Goal: Task Accomplishment & Management: Complete application form

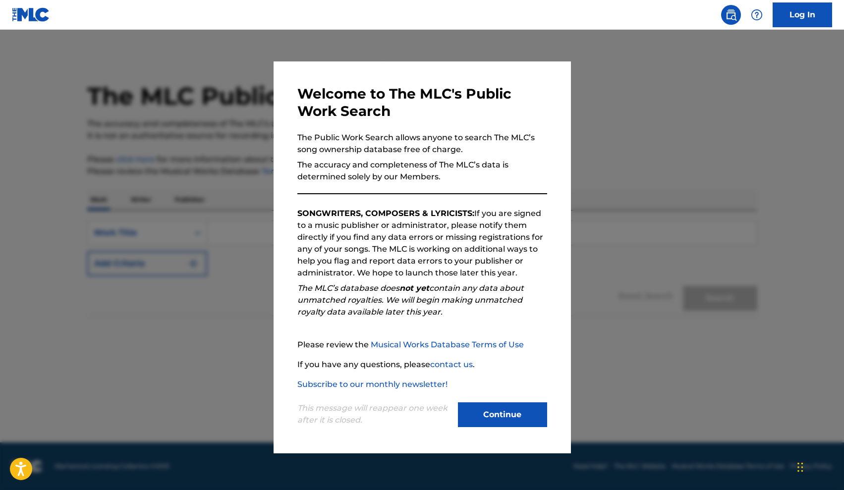
click at [514, 410] on button "Continue" at bounding box center [502, 415] width 89 height 25
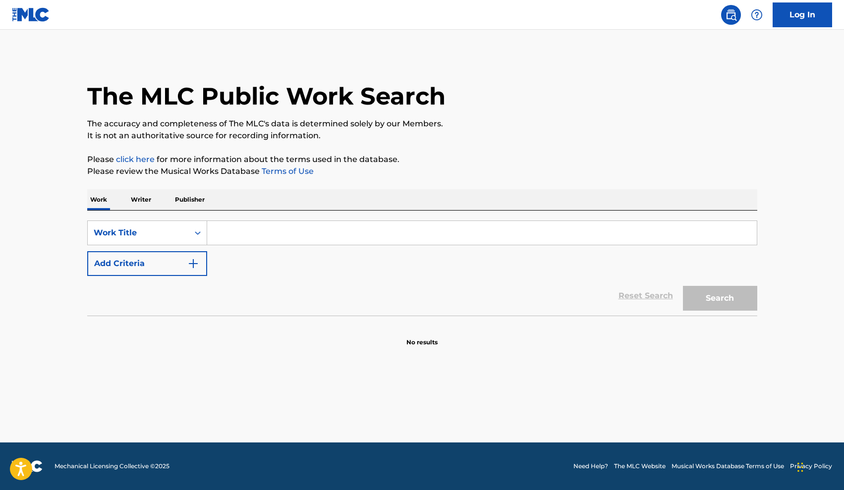
click at [318, 237] on input "Search Form" at bounding box center [482, 233] width 550 height 24
click at [720, 298] on button "Search" at bounding box center [720, 298] width 74 height 25
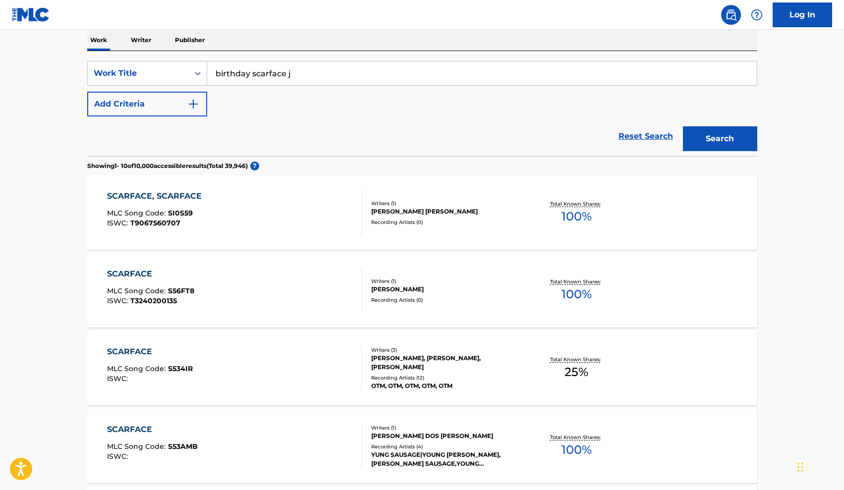
scroll to position [134, 0]
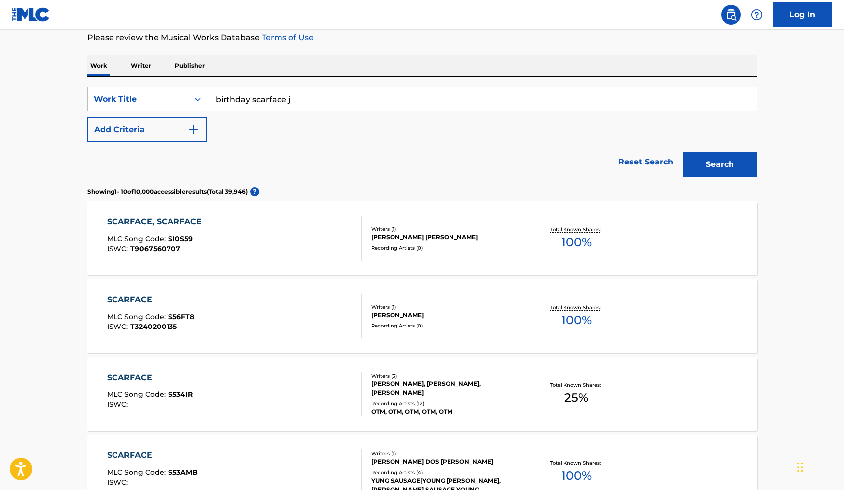
drag, startPoint x: 354, startPoint y: 103, endPoint x: 252, endPoint y: 102, distance: 102.1
click at [252, 102] on input "birthday scarface j" at bounding box center [482, 99] width 550 height 24
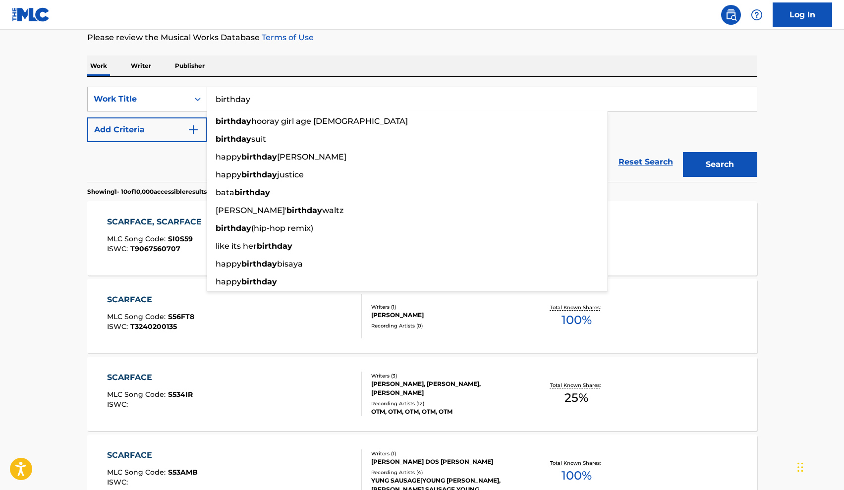
type input "birthday"
click at [720, 165] on button "Search" at bounding box center [720, 164] width 74 height 25
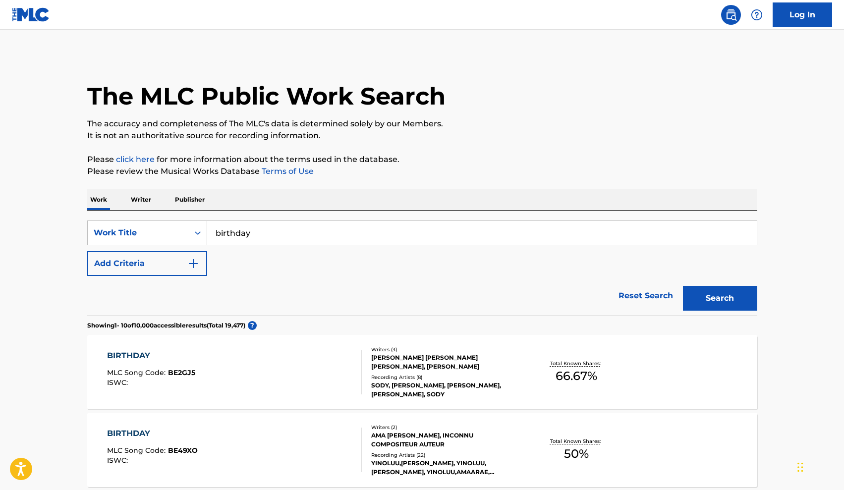
scroll to position [0, 0]
click at [195, 258] on img "Search Form" at bounding box center [193, 264] width 12 height 12
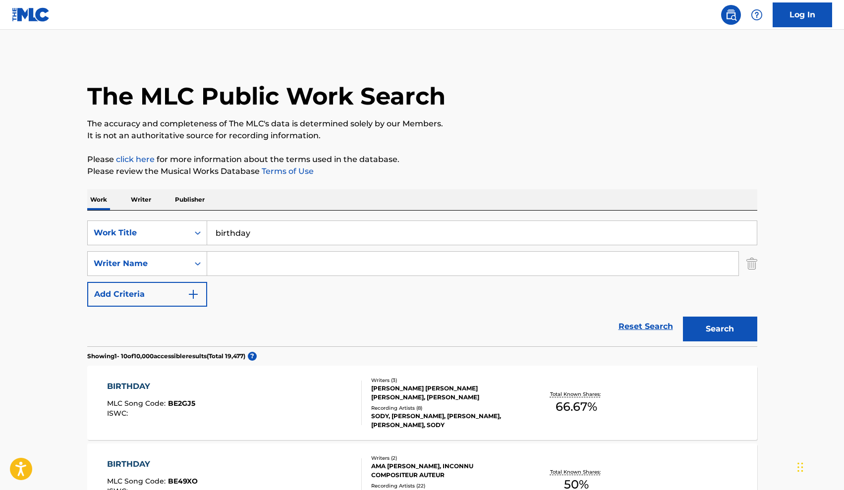
click at [252, 268] on input "Search Form" at bounding box center [473, 264] width 532 height 24
click at [720, 329] on button "Search" at bounding box center [720, 329] width 74 height 25
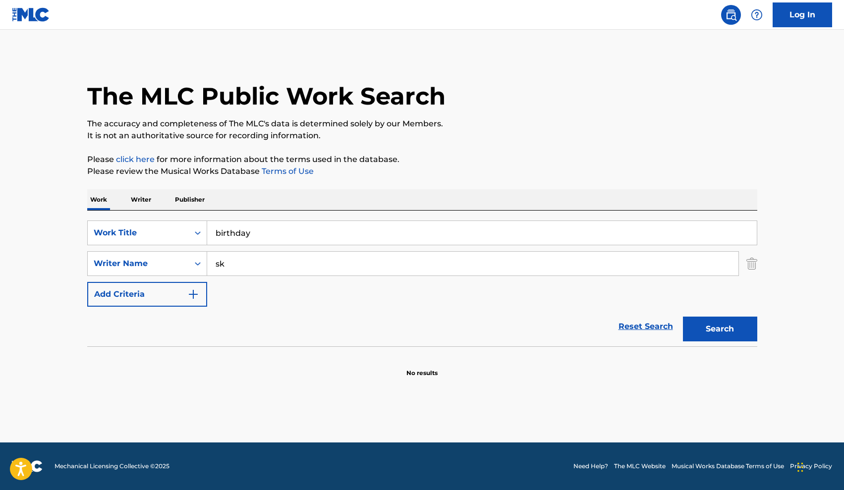
type input "s"
click at [714, 326] on button "Search" at bounding box center [720, 329] width 74 height 25
click at [435, 252] on input "SkarfaceJ" at bounding box center [473, 264] width 532 height 24
click at [432, 252] on input "SkarfaceJ" at bounding box center [473, 264] width 532 height 24
click at [379, 271] on input "SkarfaceJ" at bounding box center [473, 264] width 532 height 24
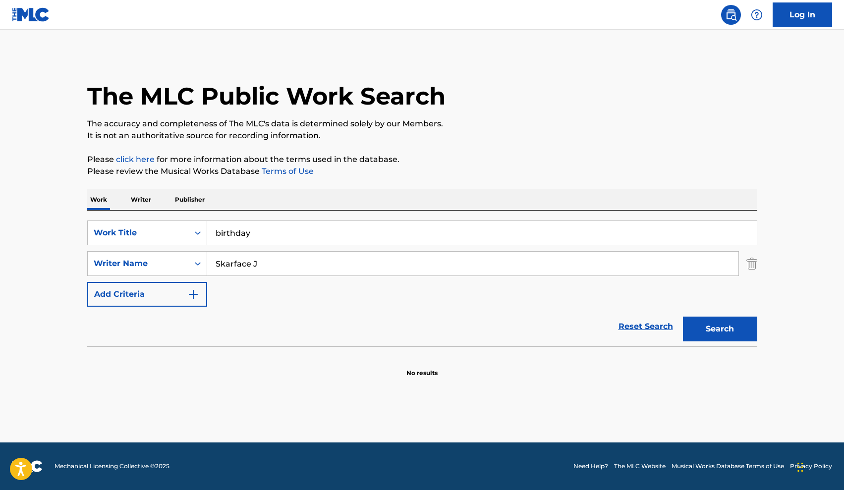
type input "Skarface J"
click at [704, 325] on button "Search" at bounding box center [720, 329] width 74 height 25
click at [411, 228] on input "birthday" at bounding box center [482, 233] width 550 height 24
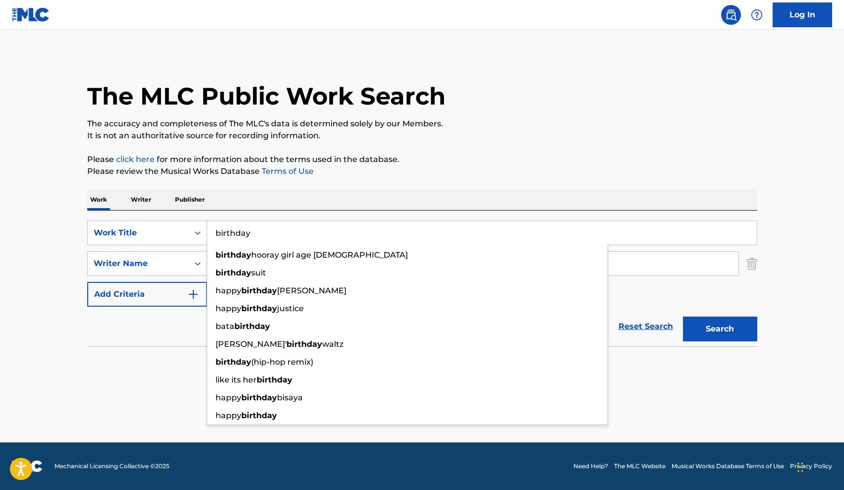
click at [411, 228] on input "birthday" at bounding box center [482, 233] width 550 height 24
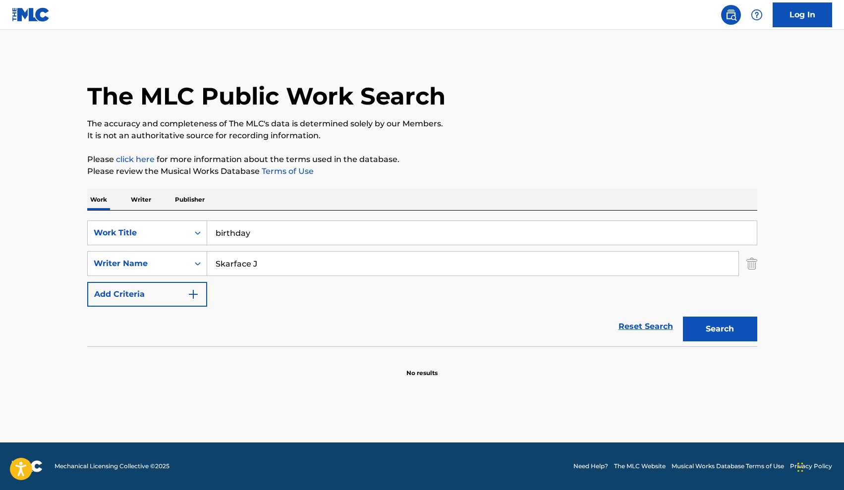
click at [283, 218] on div "SearchWithCriteriab8bcce98-b232-44e1-abc3-bcc561e1bd68 Work Title birthday Sear…" at bounding box center [422, 279] width 670 height 136
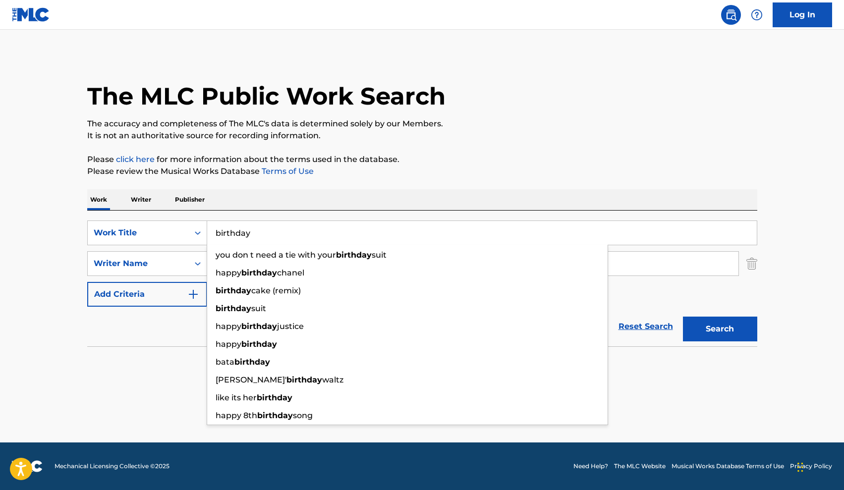
drag, startPoint x: 265, startPoint y: 227, endPoint x: 224, endPoint y: 229, distance: 41.7
click at [224, 229] on input "birthday" at bounding box center [482, 233] width 550 height 24
click at [254, 235] on input "birthday" at bounding box center [482, 233] width 550 height 24
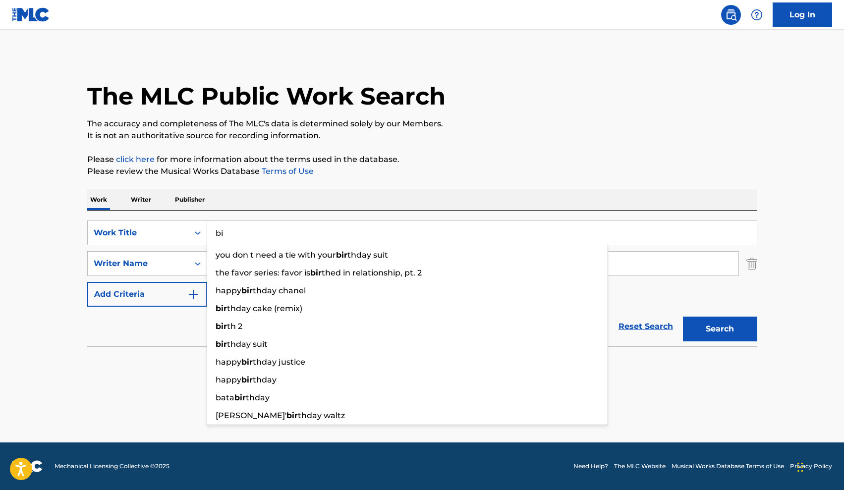
type input "b"
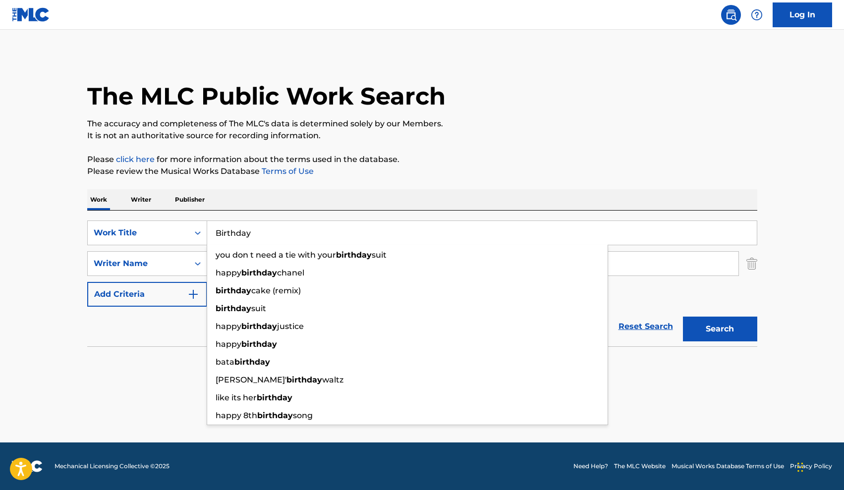
type input "Birthday"
click at [722, 321] on button "Search" at bounding box center [720, 329] width 74 height 25
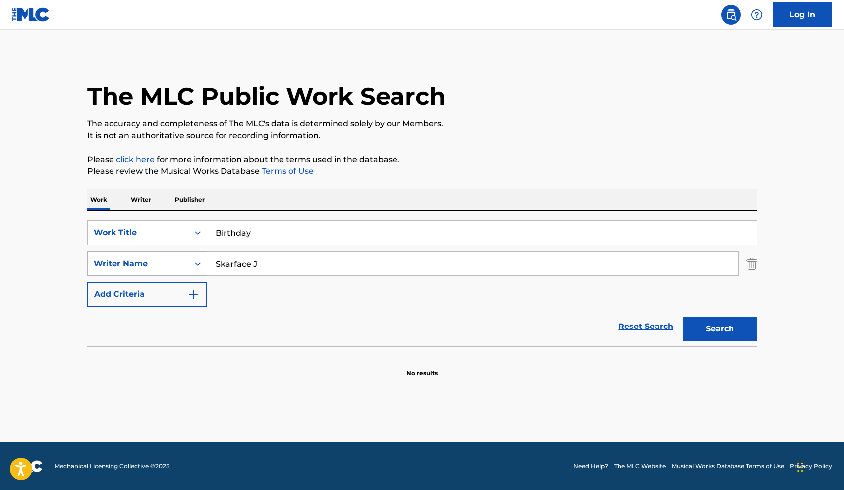
click at [186, 265] on div "Writer Name" at bounding box center [138, 263] width 101 height 19
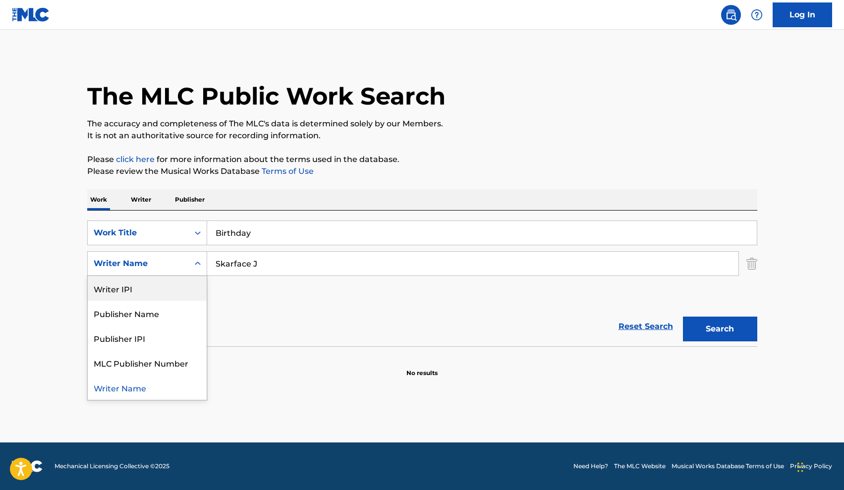
click at [155, 257] on div "Writer Name" at bounding box center [138, 263] width 101 height 19
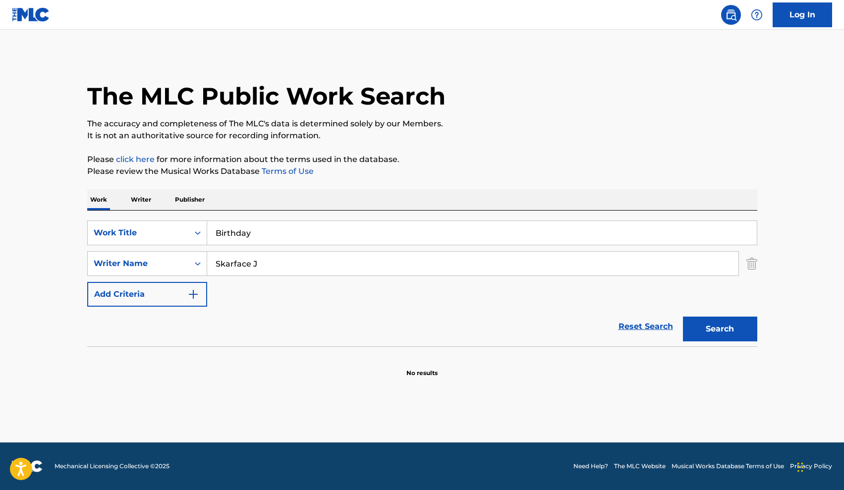
click at [163, 292] on button "Add Criteria" at bounding box center [147, 294] width 120 height 25
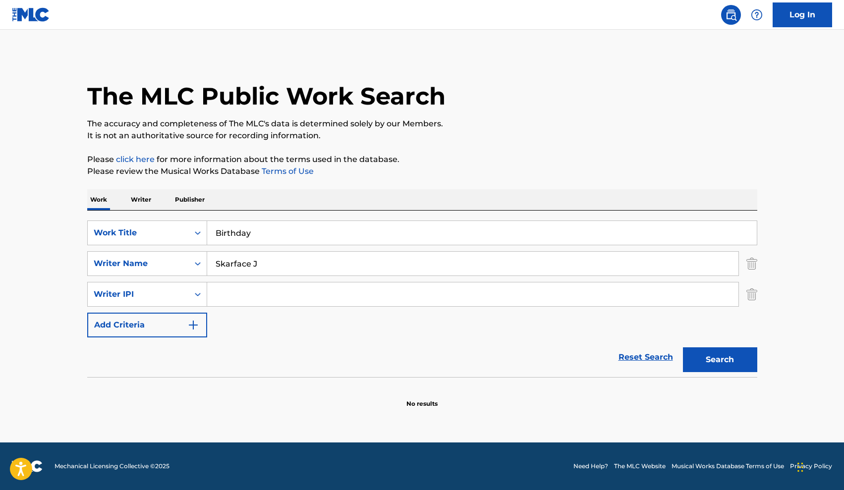
click at [182, 323] on button "Add Criteria" at bounding box center [147, 325] width 120 height 25
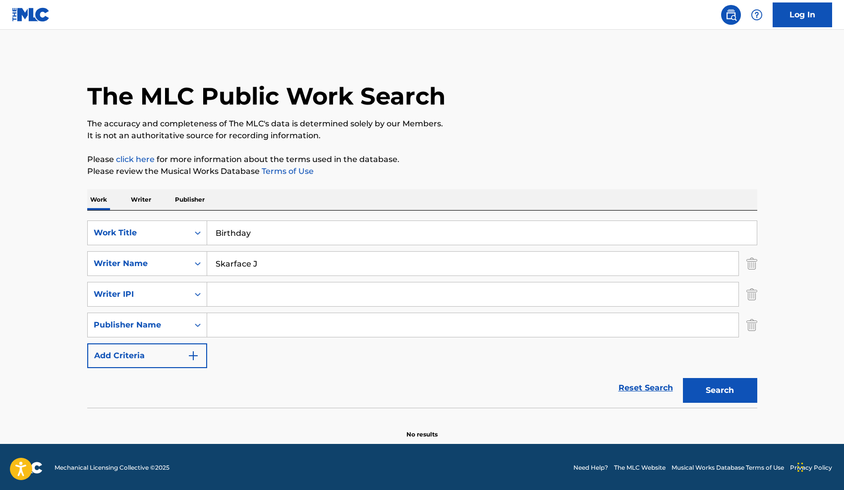
click at [182, 350] on button "Add Criteria" at bounding box center [147, 356] width 120 height 25
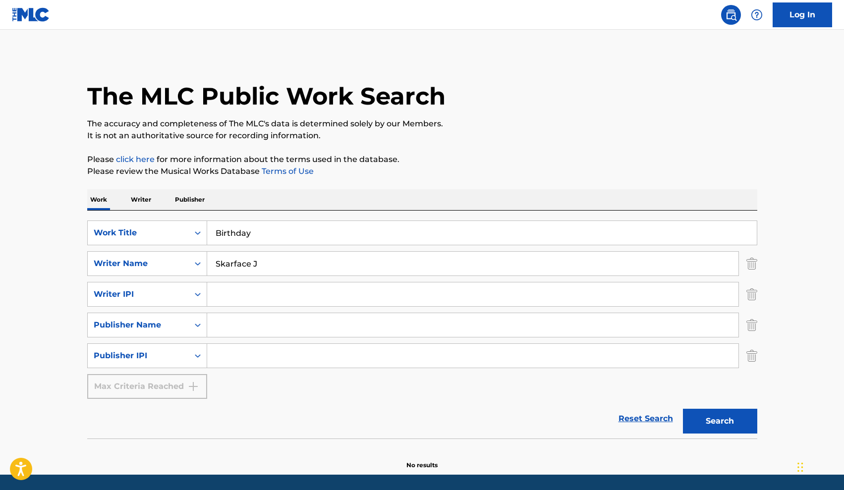
click at [140, 200] on p "Writer" at bounding box center [141, 199] width 26 height 21
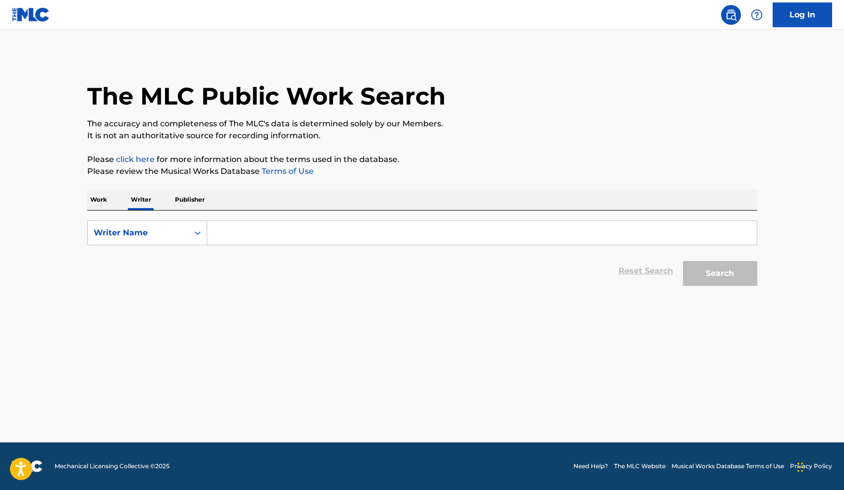
click at [230, 228] on input "Search Form" at bounding box center [482, 233] width 550 height 24
type input "Skarface J"
click at [740, 281] on button "Search" at bounding box center [720, 273] width 74 height 25
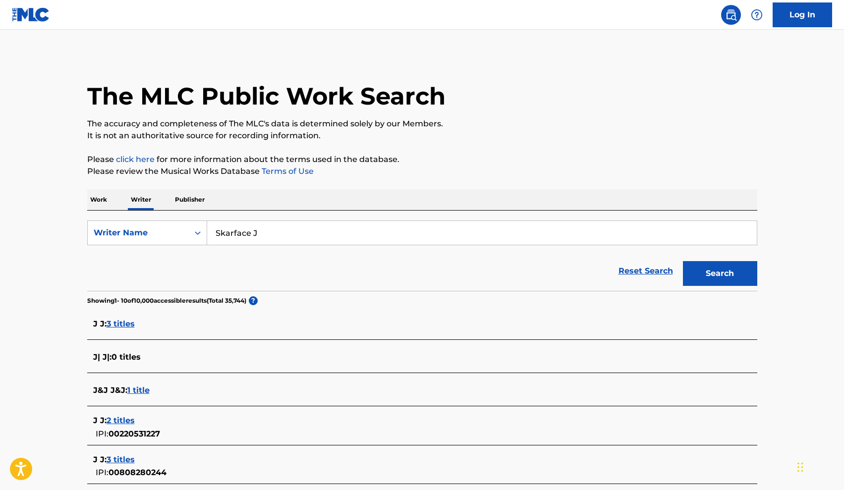
click at [800, 19] on link "Log In" at bounding box center [803, 14] width 60 height 25
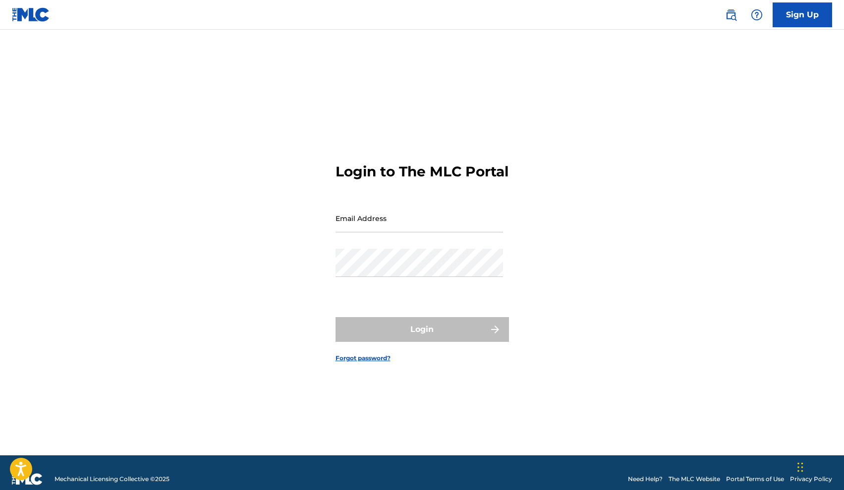
click at [794, 9] on link "Sign Up" at bounding box center [803, 14] width 60 height 25
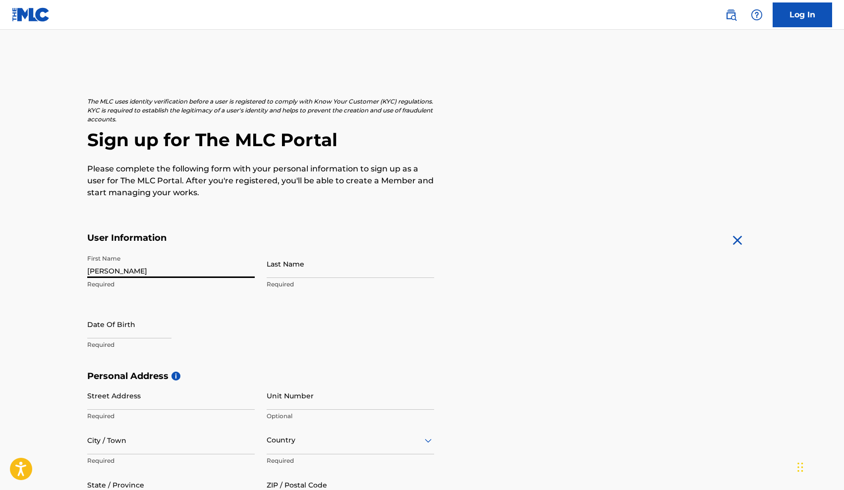
type input "[PERSON_NAME]"
select select "7"
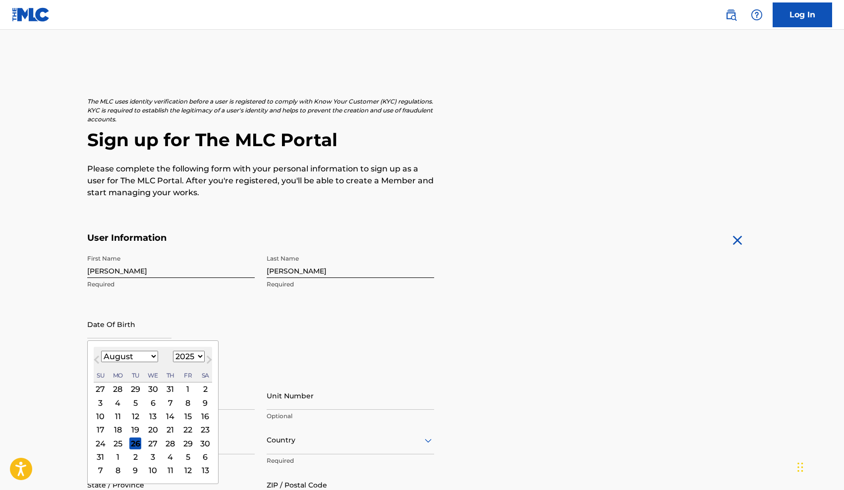
select select "2003"
click at [169, 405] on div "7" at bounding box center [170, 403] width 12 height 12
type input "[DATE]"
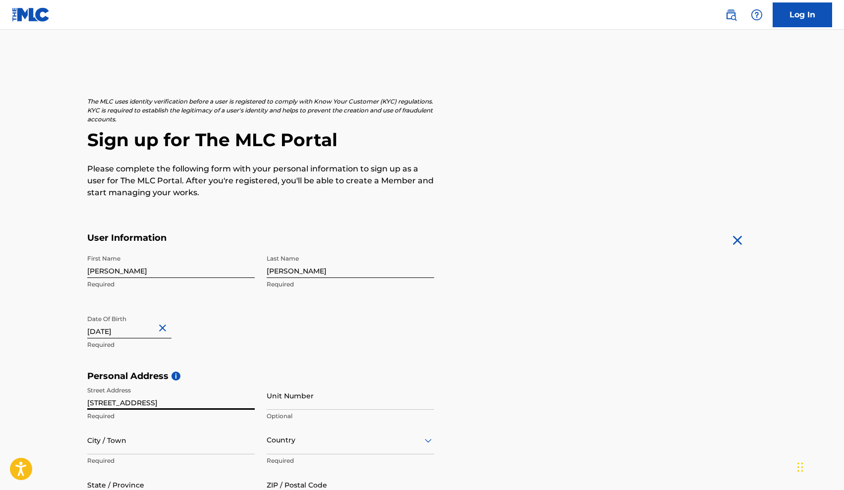
type input "[STREET_ADDRESS]"
click at [284, 445] on div "Country" at bounding box center [351, 440] width 168 height 28
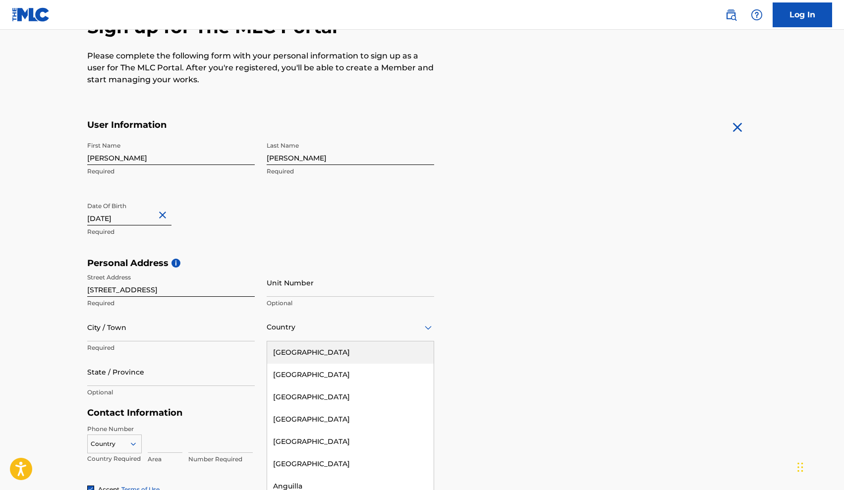
click at [328, 354] on div "[GEOGRAPHIC_DATA]" at bounding box center [350, 353] width 167 height 22
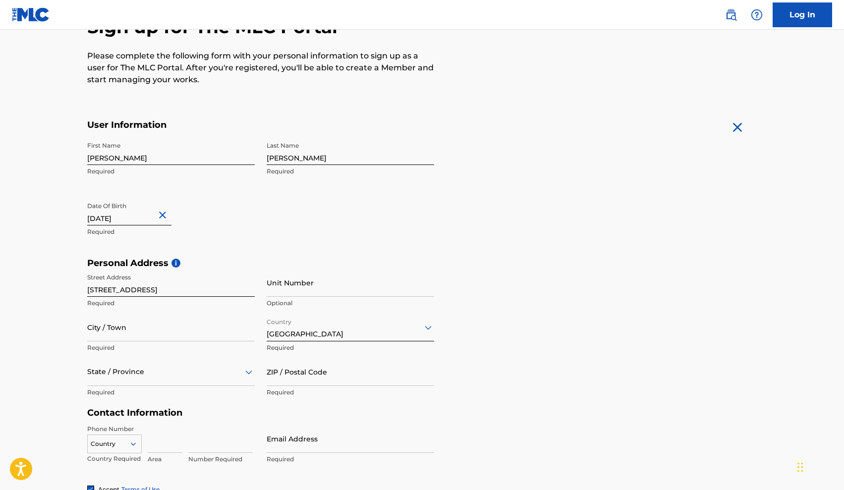
click at [130, 373] on div "State / Province" at bounding box center [171, 372] width 168 height 28
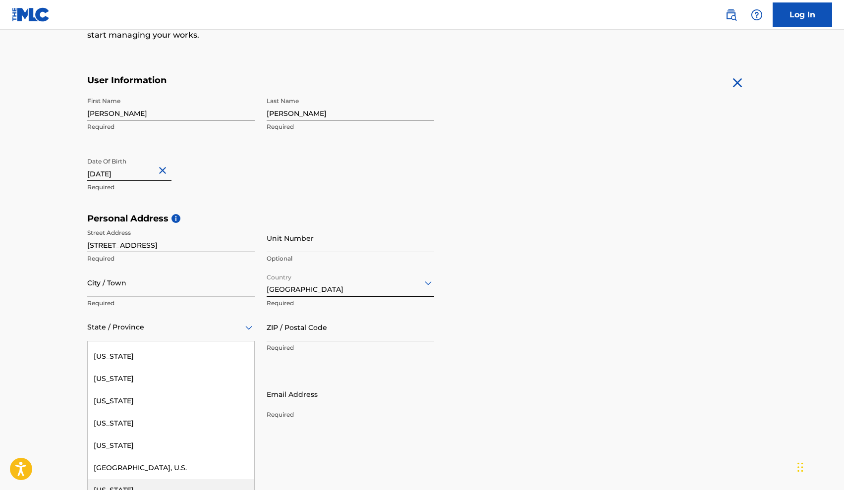
scroll to position [1011, 0]
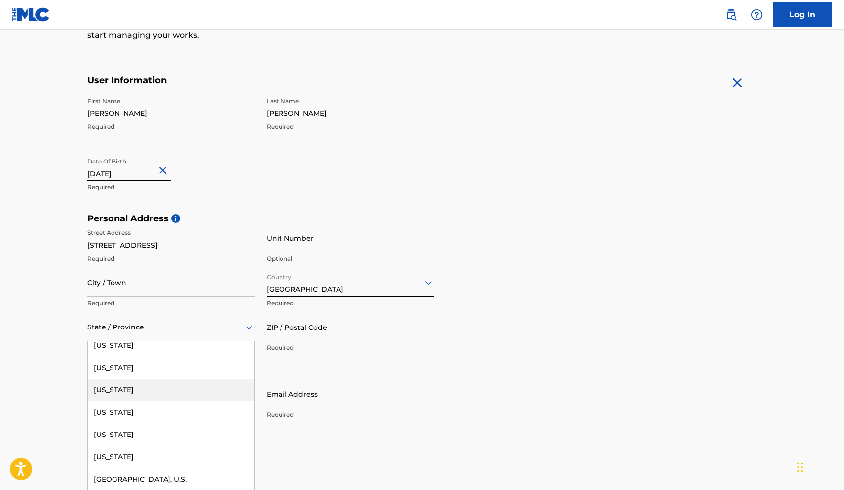
click at [134, 390] on div "[US_STATE]" at bounding box center [171, 390] width 167 height 22
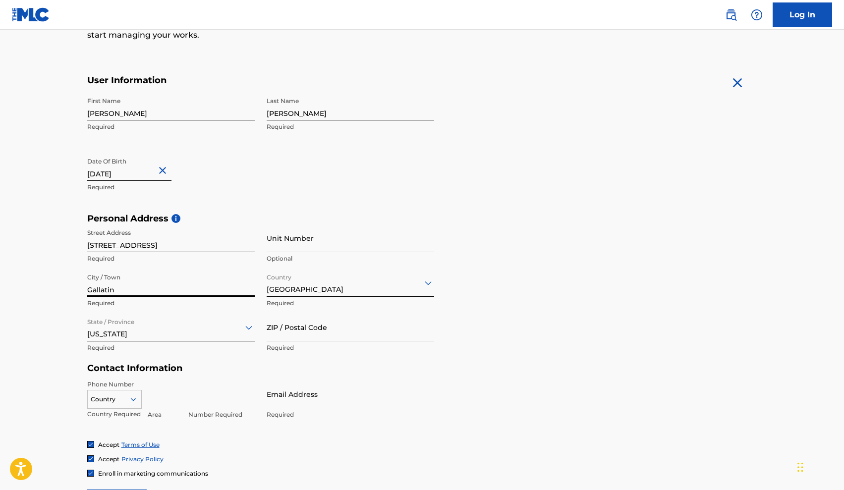
type input "Gallatin"
type input "37066"
type input "[EMAIL_ADDRESS][DOMAIN_NAME]"
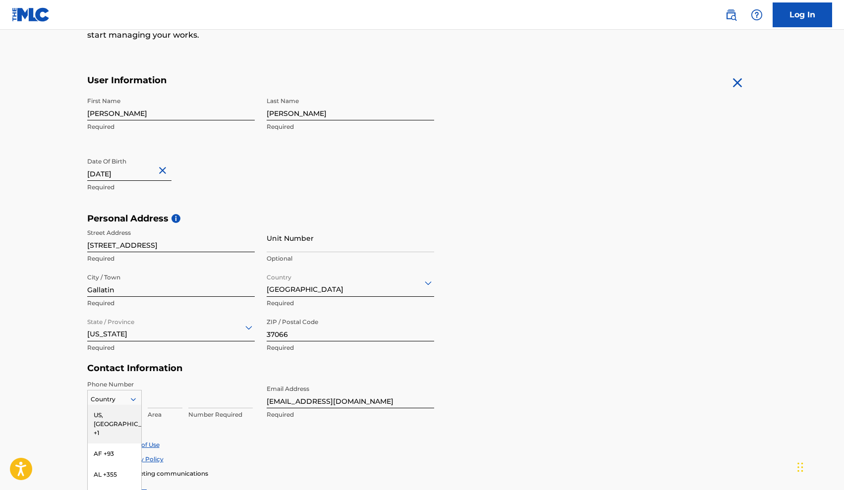
scroll to position [221, 0]
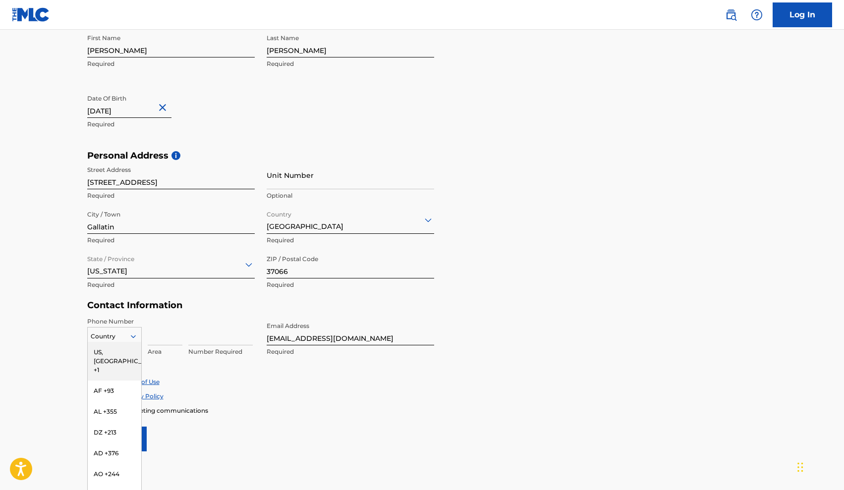
click at [115, 342] on div "US, [GEOGRAPHIC_DATA] +1, 1 of 216. 216 results available. Use Up and Down to c…" at bounding box center [114, 334] width 55 height 15
click at [123, 352] on div "US, [GEOGRAPHIC_DATA] +1" at bounding box center [115, 361] width 54 height 39
click at [117, 332] on div at bounding box center [115, 336] width 54 height 11
click at [223, 371] on div "Phone Number TN +216, 198 of 216. 216 results available. Use Up and Down to cho…" at bounding box center [260, 347] width 347 height 60
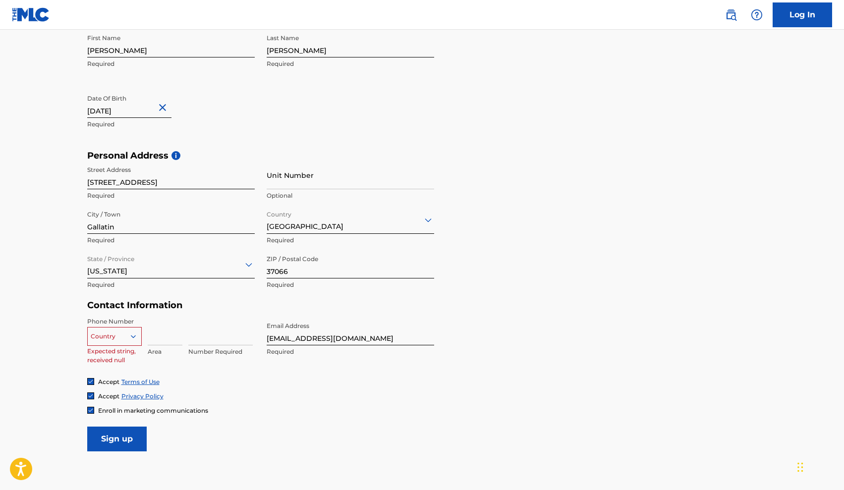
click at [159, 337] on input at bounding box center [165, 331] width 35 height 28
type input "615"
click at [222, 372] on div "Phone Number Country Expected string, received null 615 Area 854-4882 Value mus…" at bounding box center [260, 347] width 347 height 60
click at [204, 338] on input "854-4882" at bounding box center [220, 331] width 64 height 28
click at [222, 361] on p "Value must contain only numbers" at bounding box center [220, 357] width 64 height 18
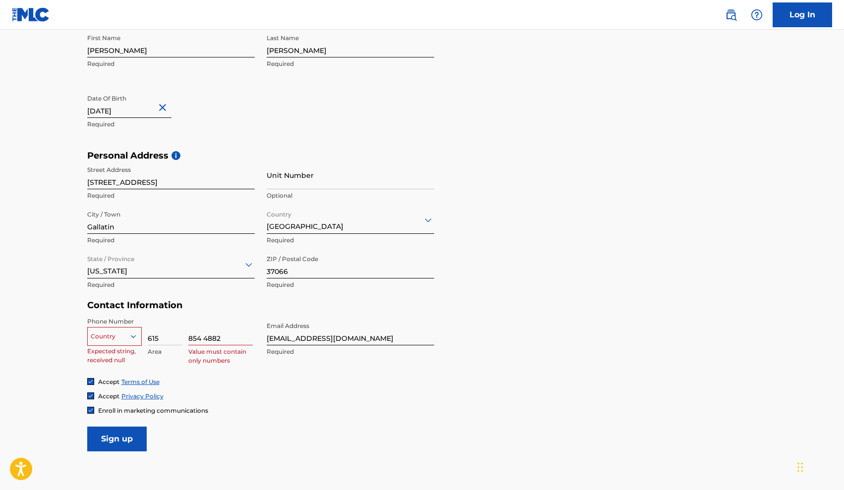
click at [205, 338] on input "854 4882" at bounding box center [220, 331] width 64 height 28
type input "8544882"
click at [213, 385] on div "Accept Terms of Use Accept Privacy Policy Enroll in marketing communications" at bounding box center [422, 396] width 670 height 37
click at [231, 336] on input "8544882" at bounding box center [220, 331] width 64 height 28
click at [247, 337] on input "8544882" at bounding box center [220, 331] width 64 height 28
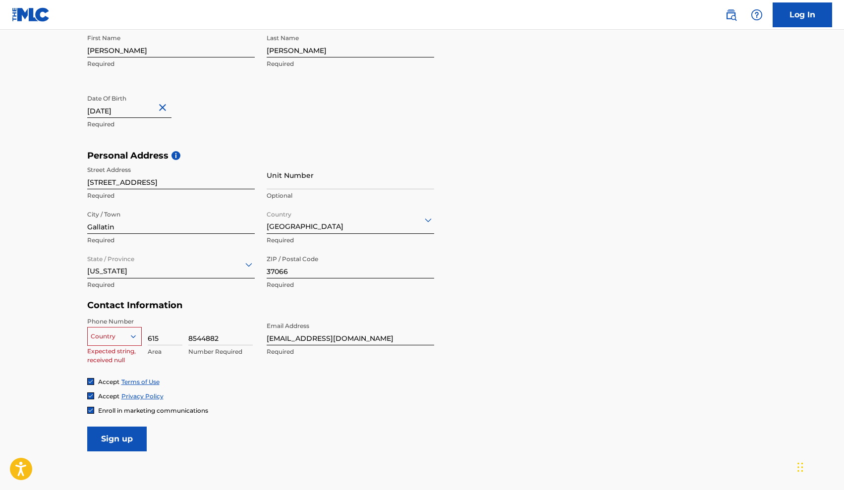
click at [233, 381] on div "Accept Terms of Use" at bounding box center [422, 382] width 670 height 8
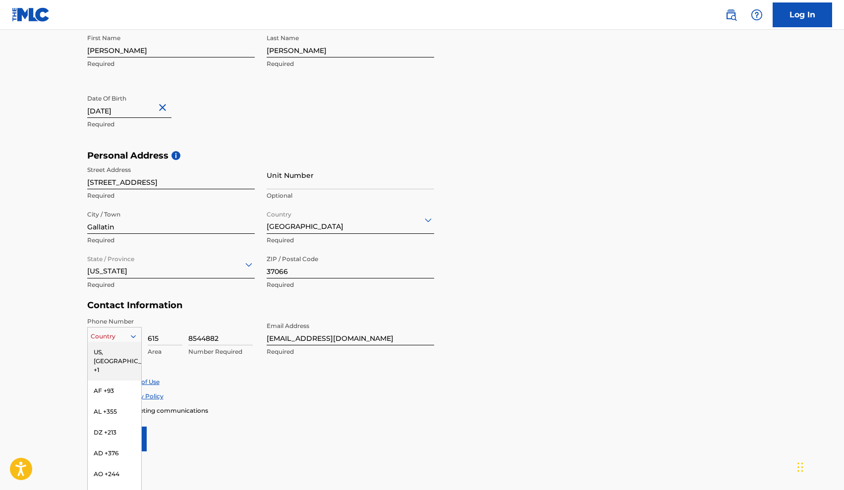
click at [118, 337] on div at bounding box center [115, 336] width 54 height 11
click at [118, 352] on div "US, [GEOGRAPHIC_DATA] +1" at bounding box center [115, 361] width 54 height 39
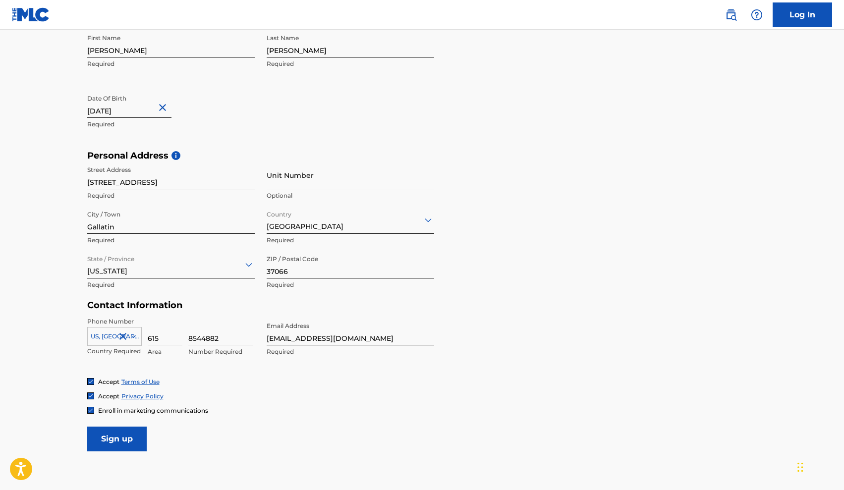
click at [107, 338] on div at bounding box center [115, 336] width 54 height 11
click at [124, 332] on div at bounding box center [115, 336] width 54 height 11
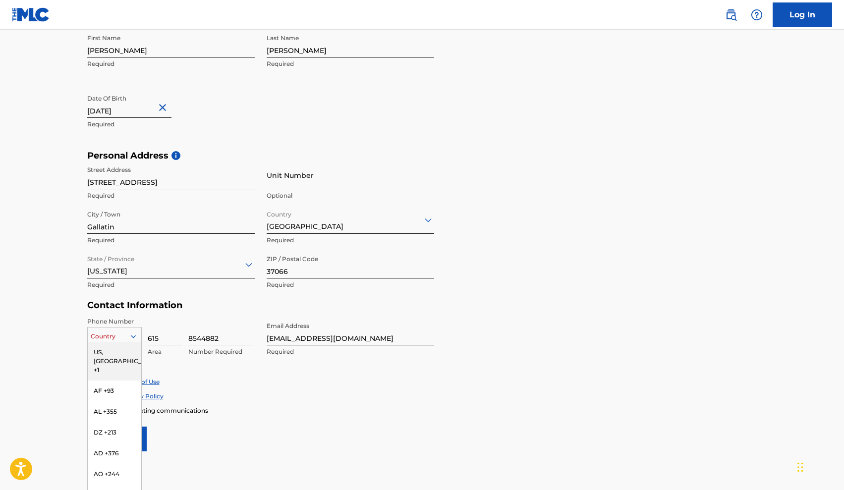
click at [116, 347] on div "US, [GEOGRAPHIC_DATA] +1" at bounding box center [115, 361] width 54 height 39
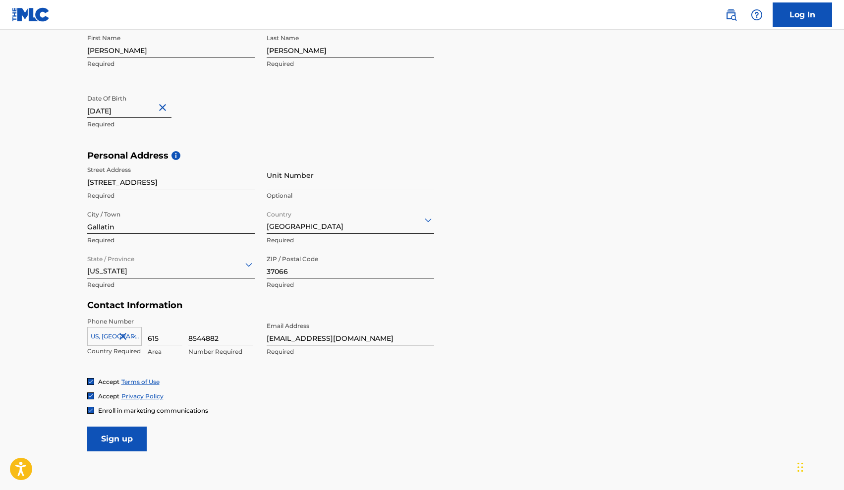
click at [133, 440] on input "Sign up" at bounding box center [117, 439] width 60 height 25
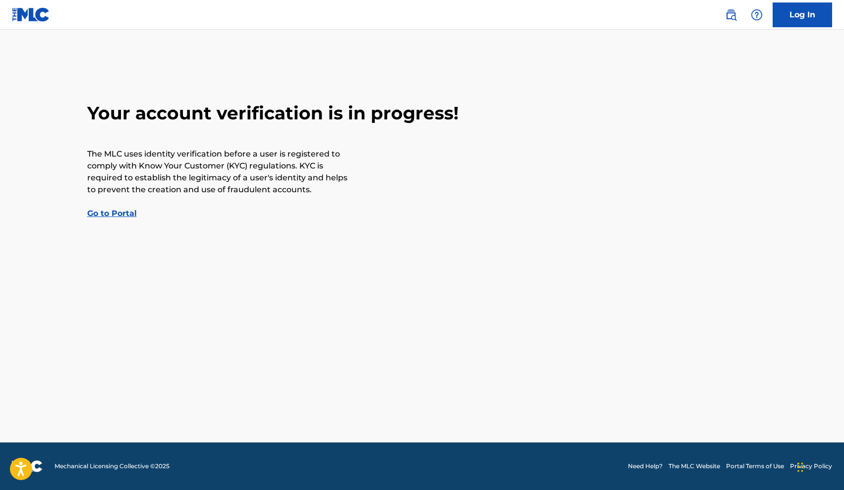
click at [123, 205] on div "Your account verification is in progress! The MLC uses identity verification be…" at bounding box center [422, 161] width 694 height 118
click at [119, 209] on link "Go to Portal" at bounding box center [112, 213] width 50 height 9
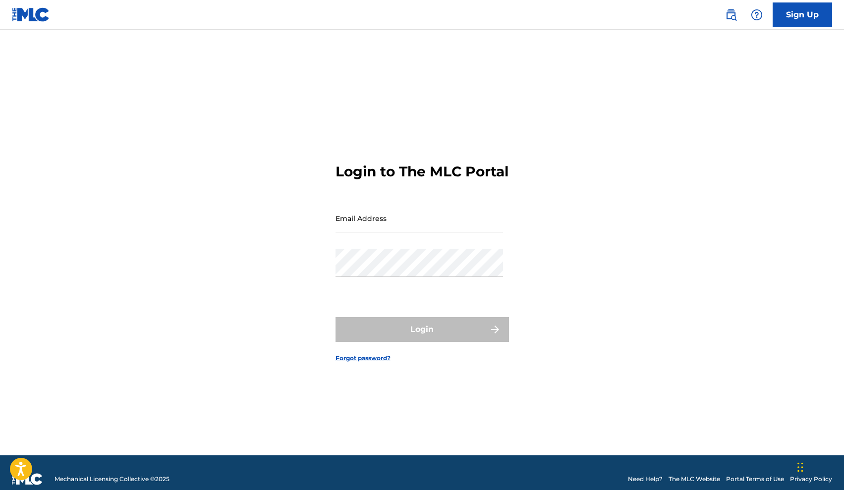
click at [355, 245] on div "Email Address" at bounding box center [420, 226] width 168 height 45
type input "[EMAIL_ADDRESS][DOMAIN_NAME]"
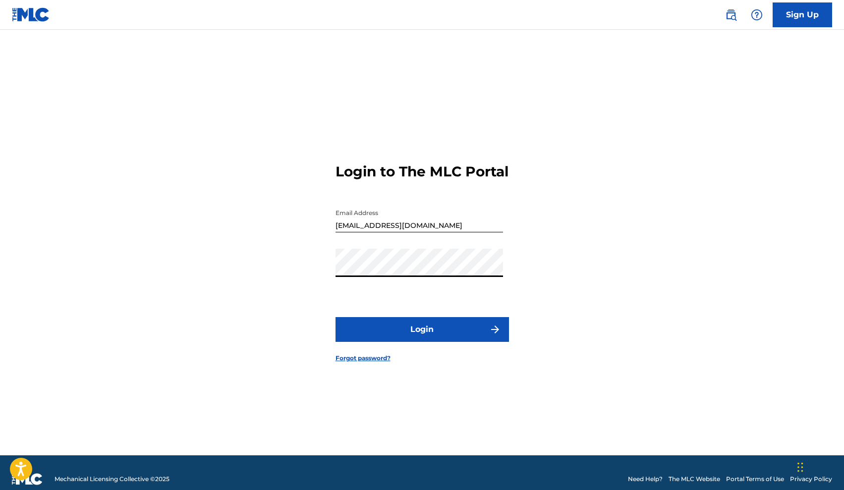
click at [399, 317] on form "Login to The MLC Portal Email Address [EMAIL_ADDRESS][DOMAIN_NAME] Password Log…" at bounding box center [423, 255] width 174 height 401
click at [398, 334] on button "Login" at bounding box center [423, 329] width 174 height 25
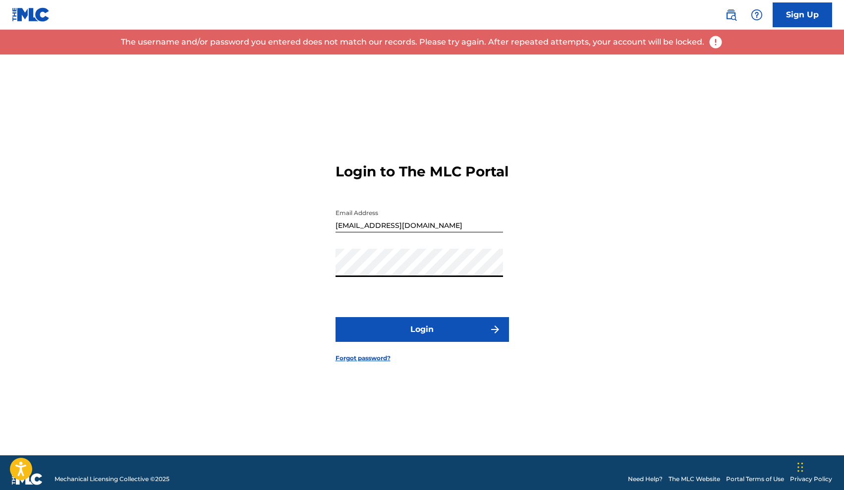
click at [219, 265] on div "Login to The MLC Portal Email Address [EMAIL_ADDRESS][DOMAIN_NAME] Password Log…" at bounding box center [422, 255] width 694 height 401
click at [186, 292] on div "Login to The MLC Portal Email Address [EMAIL_ADDRESS][DOMAIN_NAME] Password Log…" at bounding box center [422, 255] width 694 height 401
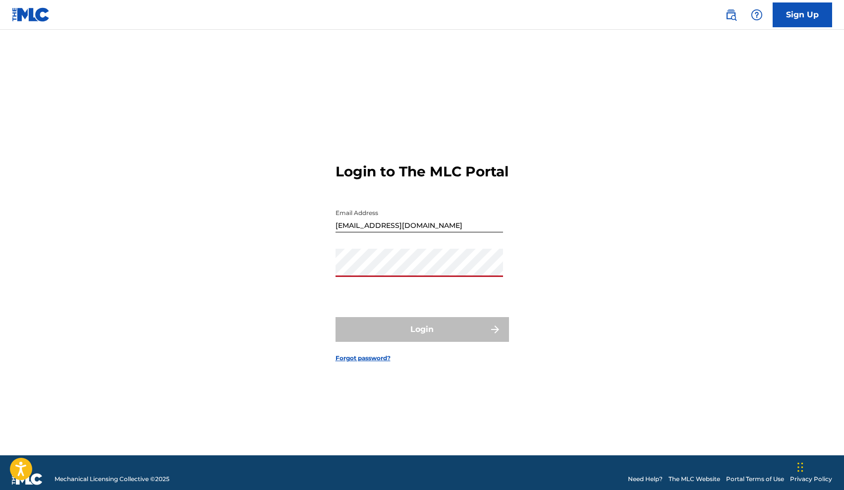
click at [422, 338] on button "Login" at bounding box center [423, 329] width 174 height 25
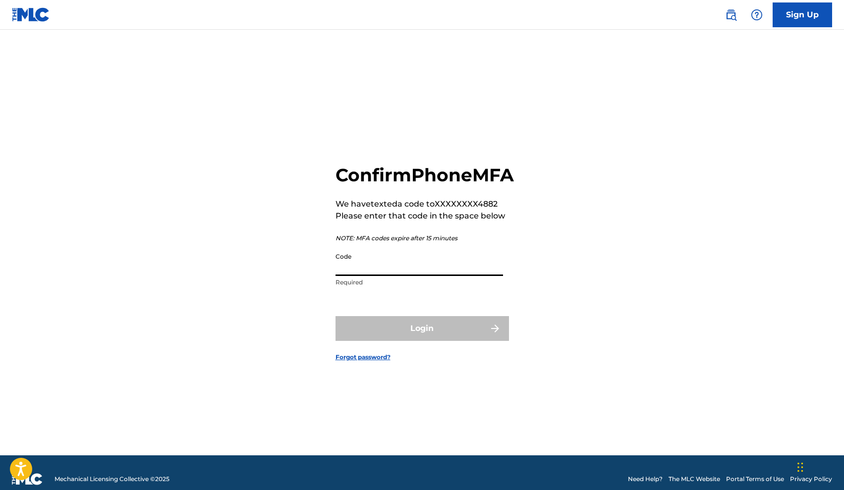
click at [394, 276] on input "Code" at bounding box center [420, 262] width 168 height 28
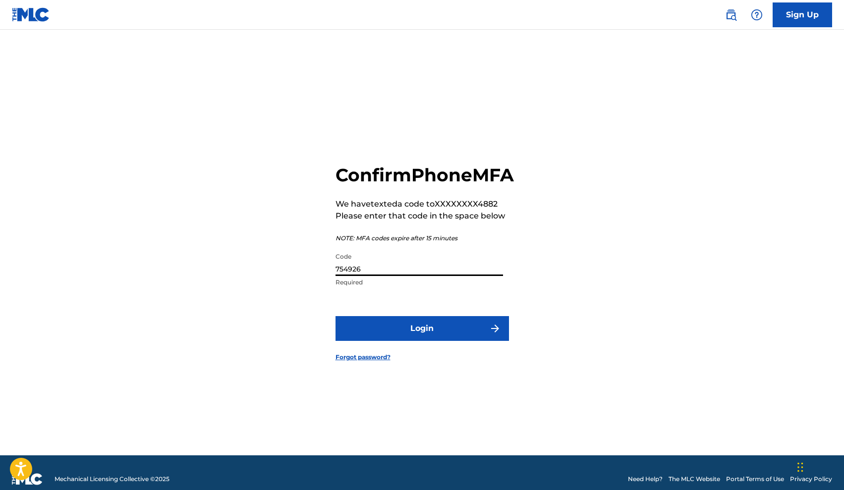
type input "754926"
click at [426, 340] on button "Login" at bounding box center [423, 328] width 174 height 25
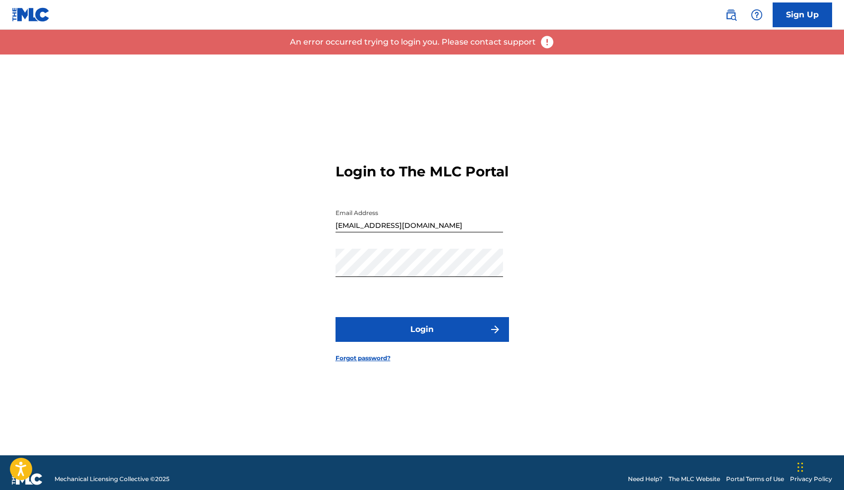
click at [545, 270] on div "Login to The MLC Portal Email Address [EMAIL_ADDRESS][DOMAIN_NAME] Password Log…" at bounding box center [422, 255] width 694 height 401
click at [425, 326] on button "Login" at bounding box center [423, 329] width 174 height 25
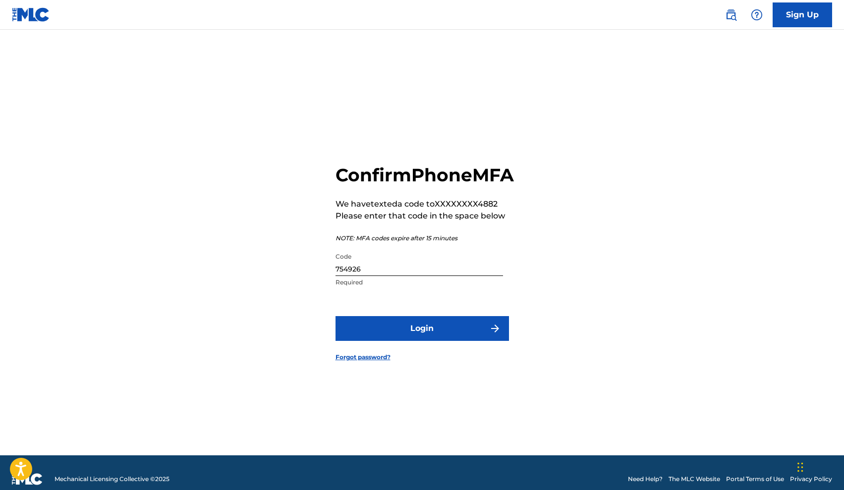
click at [405, 333] on button "Login" at bounding box center [423, 328] width 174 height 25
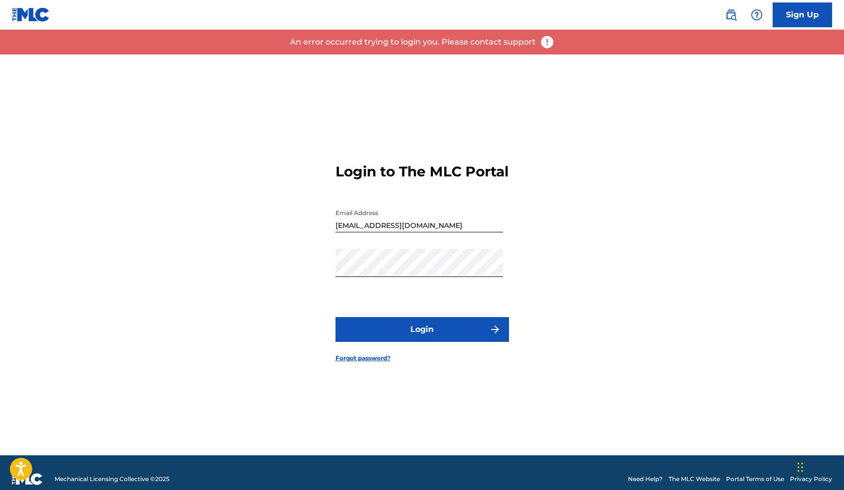
click at [493, 309] on form "Login to The MLC Portal Email Address [EMAIL_ADDRESS][DOMAIN_NAME] Password Log…" at bounding box center [423, 255] width 174 height 401
click at [450, 334] on button "Login" at bounding box center [423, 329] width 174 height 25
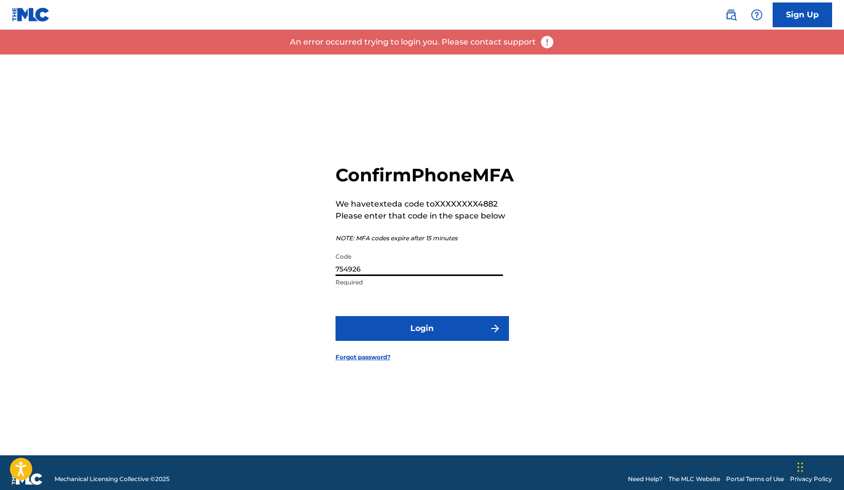
drag, startPoint x: 399, startPoint y: 275, endPoint x: 288, endPoint y: 275, distance: 111.1
click at [288, 275] on div "Confirm Phone MFA We have texted a code to XXXXXXXX4882 Please enter that code …" at bounding box center [422, 255] width 694 height 401
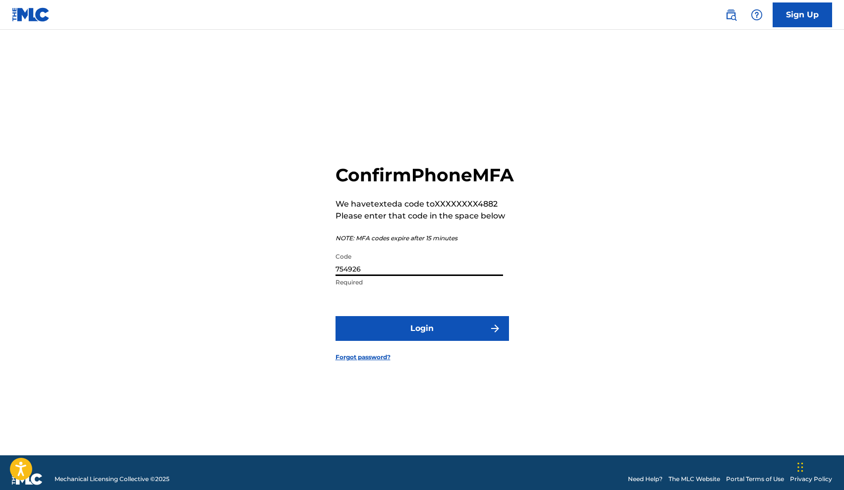
drag, startPoint x: 382, startPoint y: 283, endPoint x: 292, endPoint y: 283, distance: 90.7
click at [292, 283] on div "Confirm Phone MFA We have texted a code to XXXXXXXX4882 Please enter that code …" at bounding box center [422, 255] width 694 height 401
type input "752926"
click at [343, 337] on button "Login" at bounding box center [423, 328] width 174 height 25
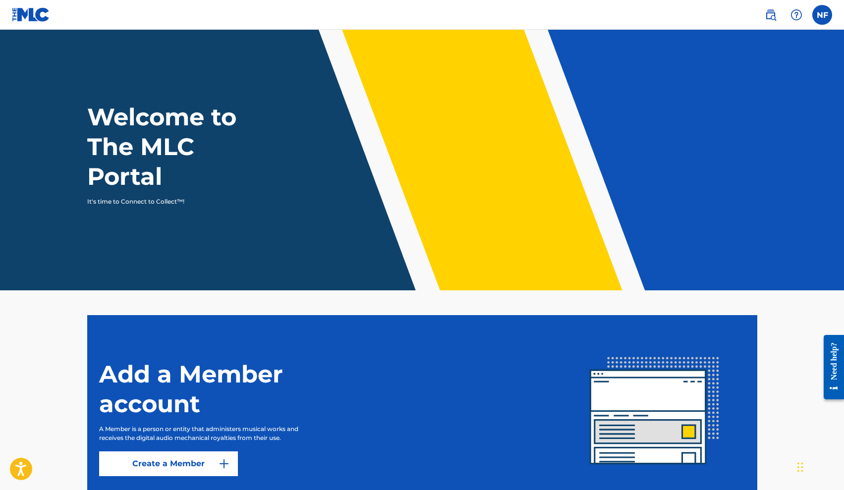
click at [208, 466] on link "Create a Member" at bounding box center [168, 464] width 139 height 25
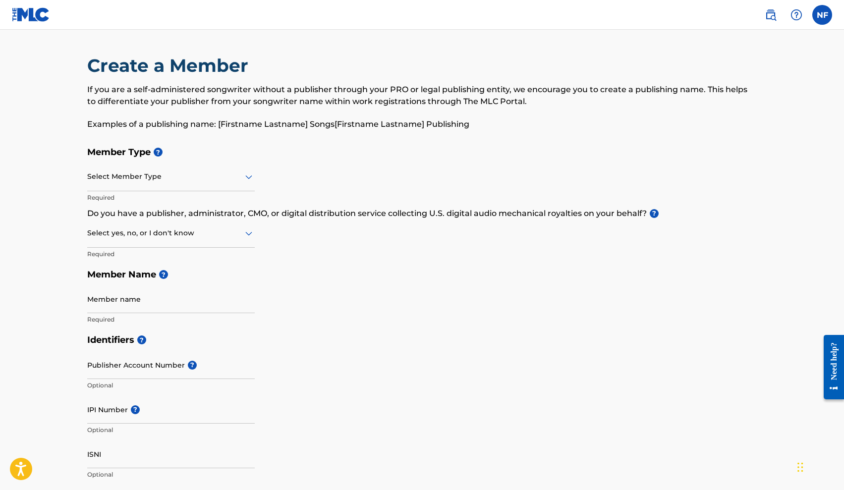
click at [214, 193] on p "Required" at bounding box center [171, 197] width 168 height 9
click at [223, 181] on div at bounding box center [171, 177] width 168 height 12
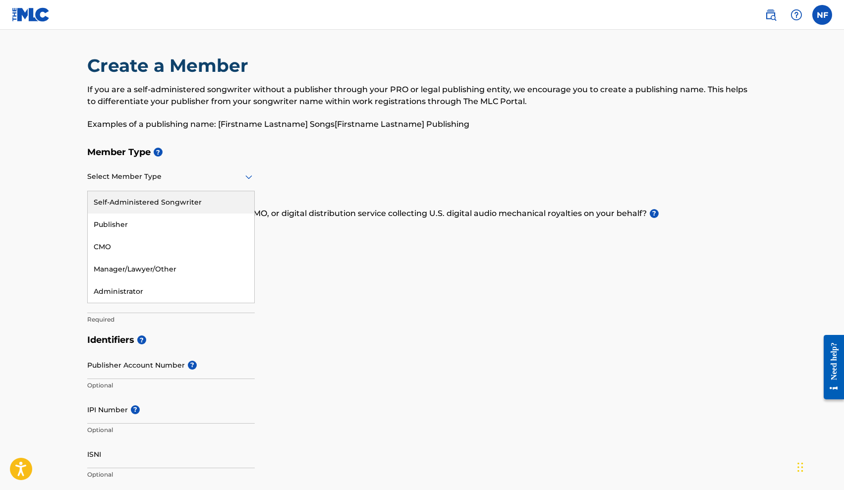
click at [204, 195] on div "Self-Administered Songwriter" at bounding box center [171, 202] width 167 height 22
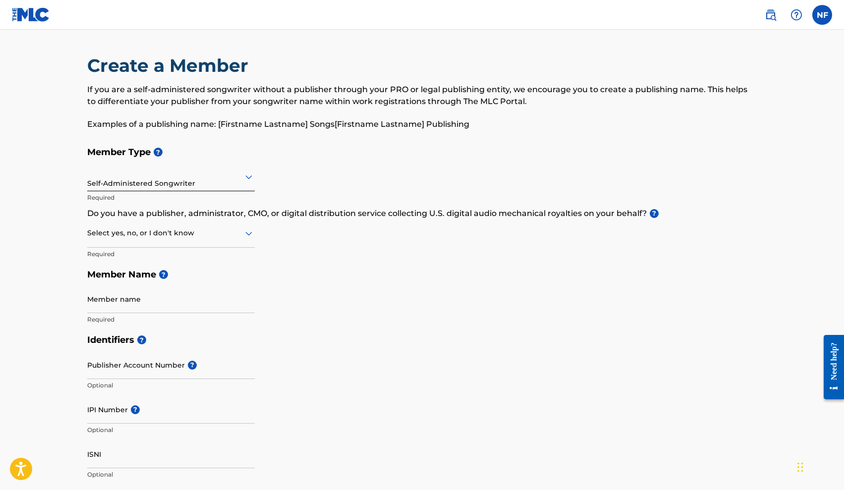
click at [174, 236] on div at bounding box center [171, 233] width 168 height 12
click at [156, 277] on div "No" at bounding box center [171, 281] width 167 height 22
type input "[PERSON_NAME]"
click at [144, 368] on input "Publisher Account Number ?" at bounding box center [171, 365] width 168 height 28
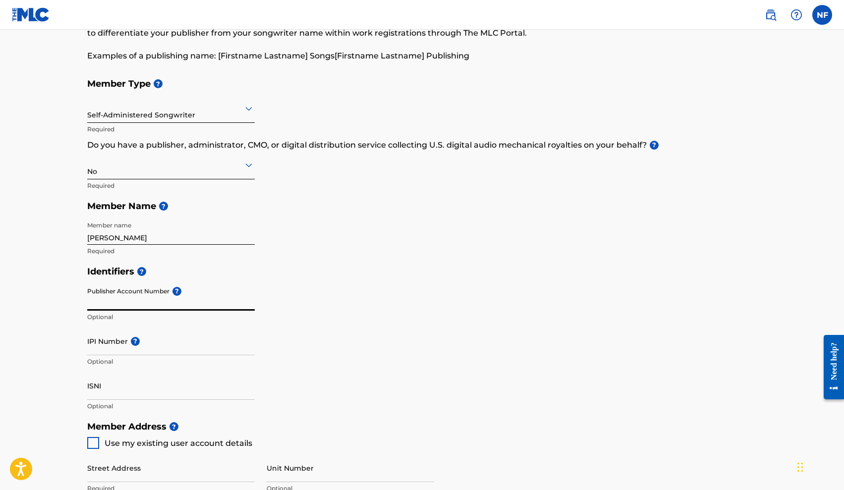
scroll to position [72, 0]
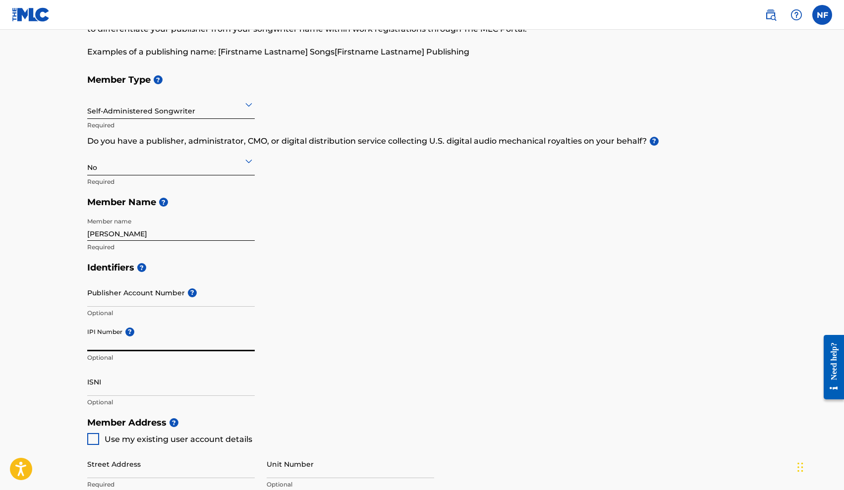
click at [147, 344] on input "IPI Number ?" at bounding box center [171, 337] width 168 height 28
paste input "01299498963"
type input "01299498963"
click at [150, 390] on input "ISNI" at bounding box center [171, 382] width 168 height 28
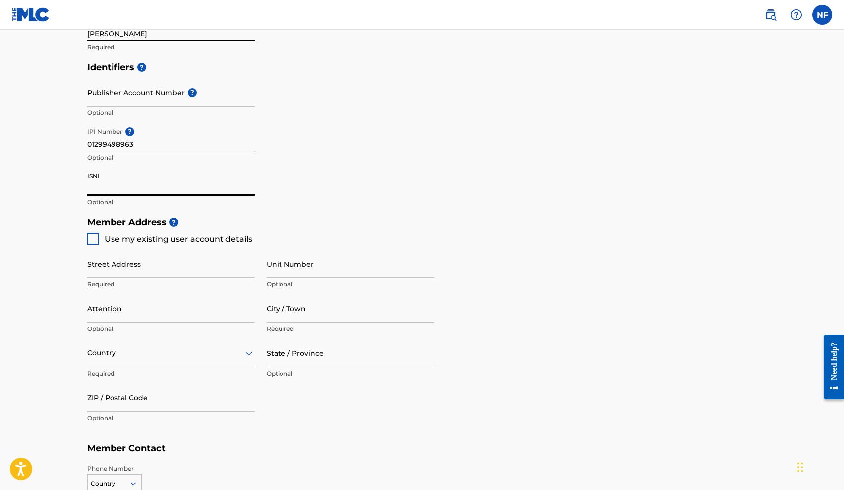
scroll to position [285, 0]
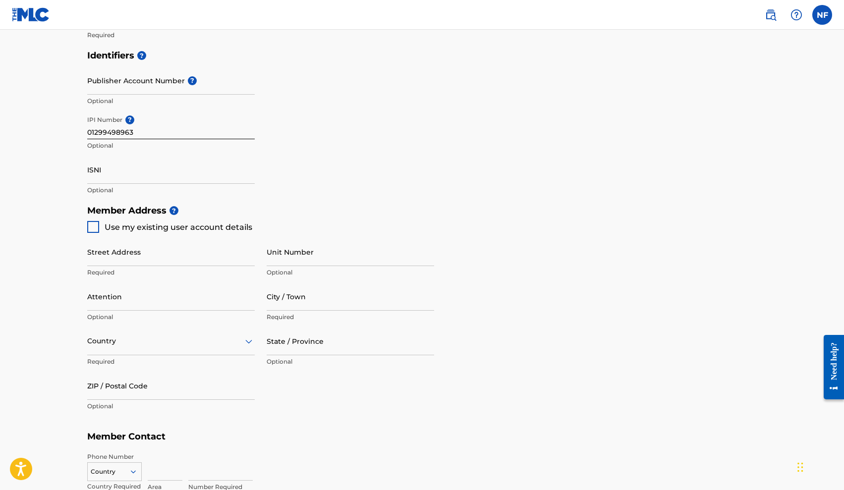
click at [97, 228] on div at bounding box center [93, 227] width 12 height 12
type input "[STREET_ADDRESS]"
type input "Gallatin"
type input "37066"
type input "615"
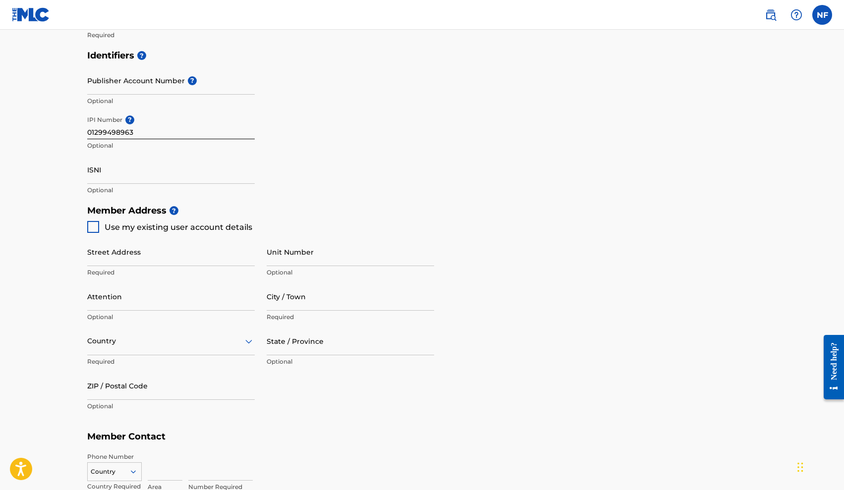
type input "8544882"
type input "[EMAIL_ADDRESS][DOMAIN_NAME]"
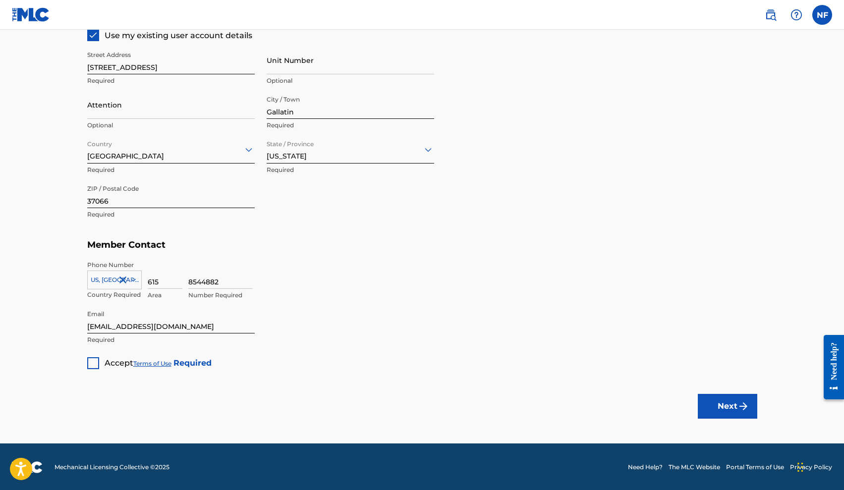
scroll to position [476, 0]
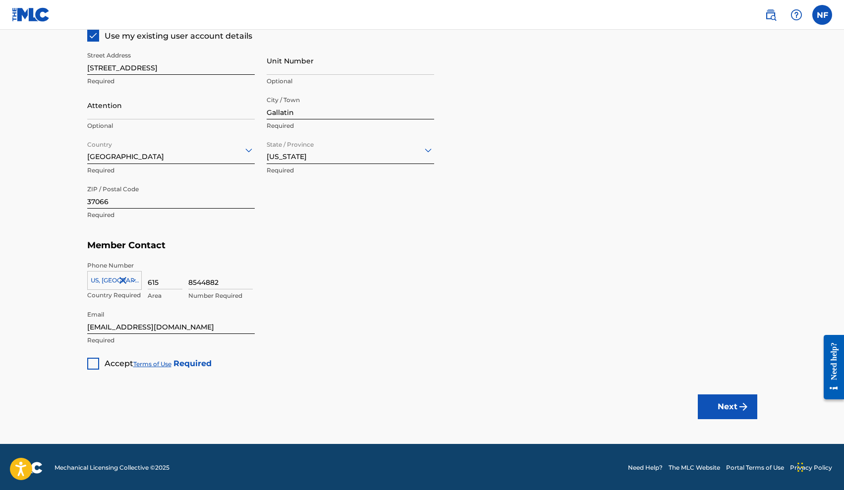
click at [95, 363] on div at bounding box center [93, 364] width 12 height 12
click at [740, 410] on img "submit" at bounding box center [744, 407] width 12 height 12
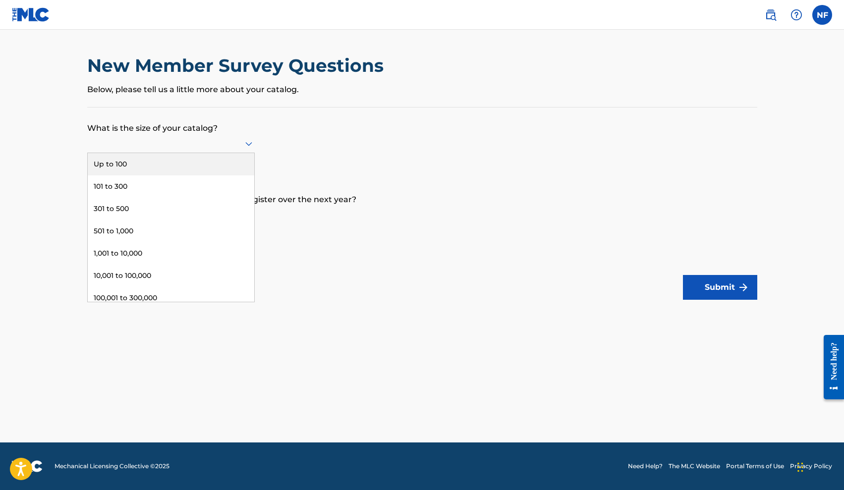
click at [209, 147] on div at bounding box center [171, 143] width 168 height 12
click at [138, 213] on div "301 to 500" at bounding box center [171, 209] width 167 height 22
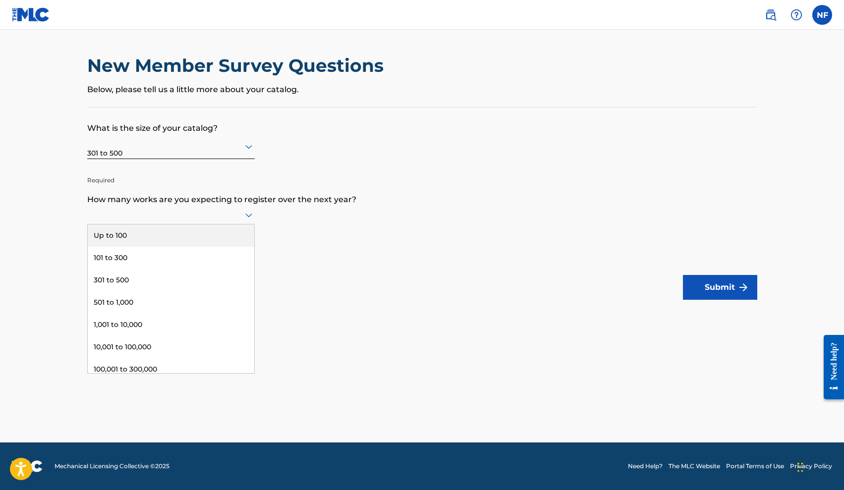
click at [154, 221] on div at bounding box center [171, 215] width 168 height 12
click at [147, 244] on div "Up to 100" at bounding box center [171, 236] width 167 height 22
click at [190, 219] on div at bounding box center [171, 218] width 168 height 12
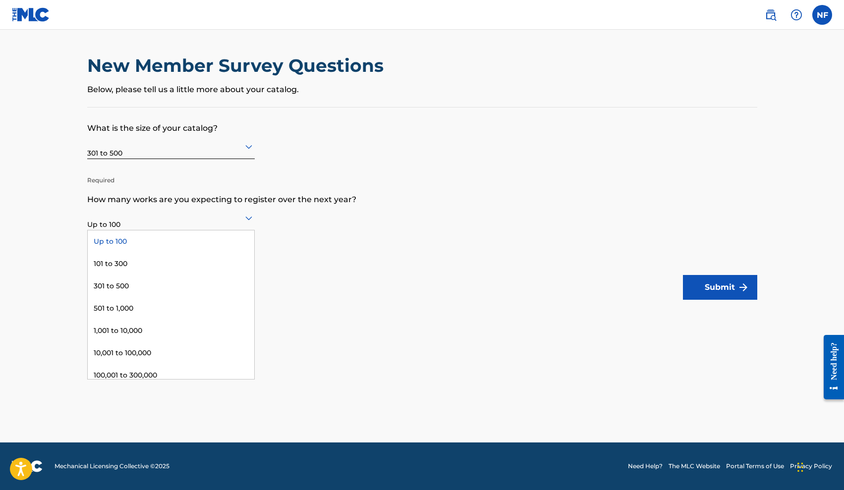
click at [197, 243] on div "Up to 100" at bounding box center [171, 242] width 167 height 22
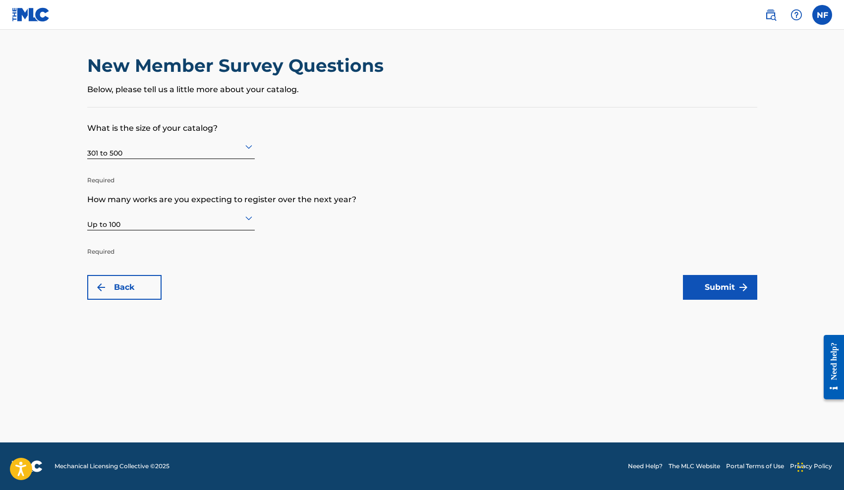
click at [738, 289] on img "submit" at bounding box center [744, 288] width 12 height 12
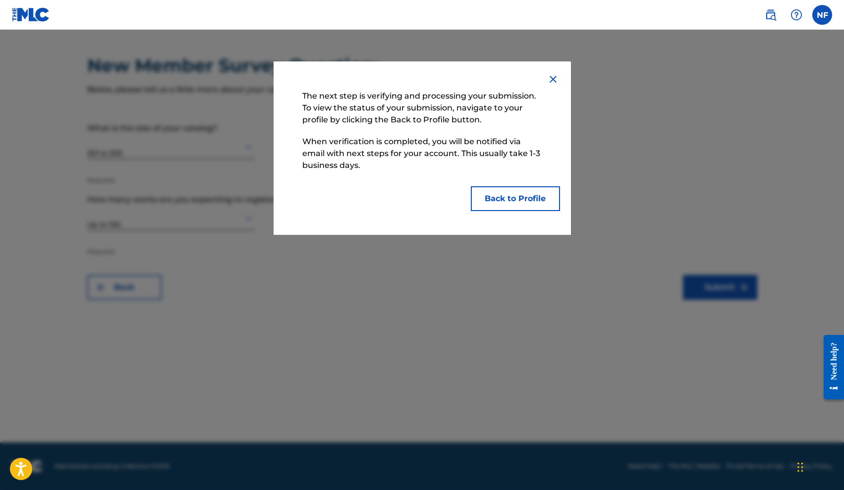
click at [549, 196] on button "Back to Profile" at bounding box center [515, 198] width 89 height 25
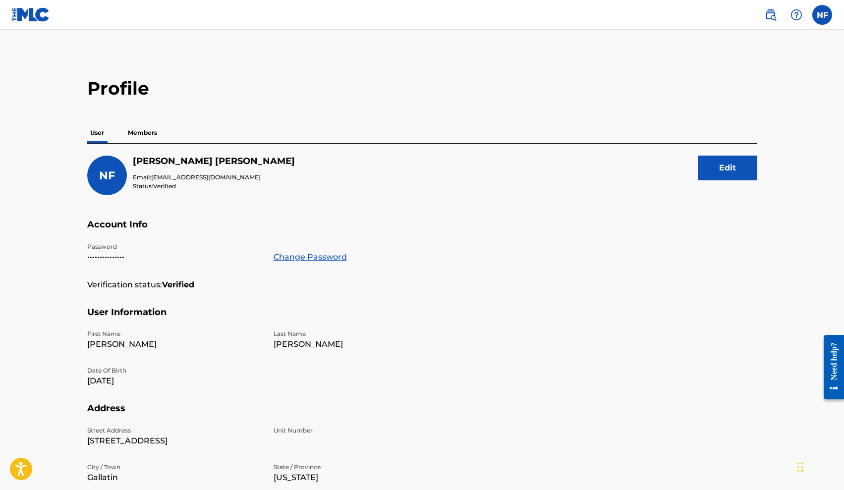
click at [142, 131] on p "Members" at bounding box center [142, 132] width 35 height 21
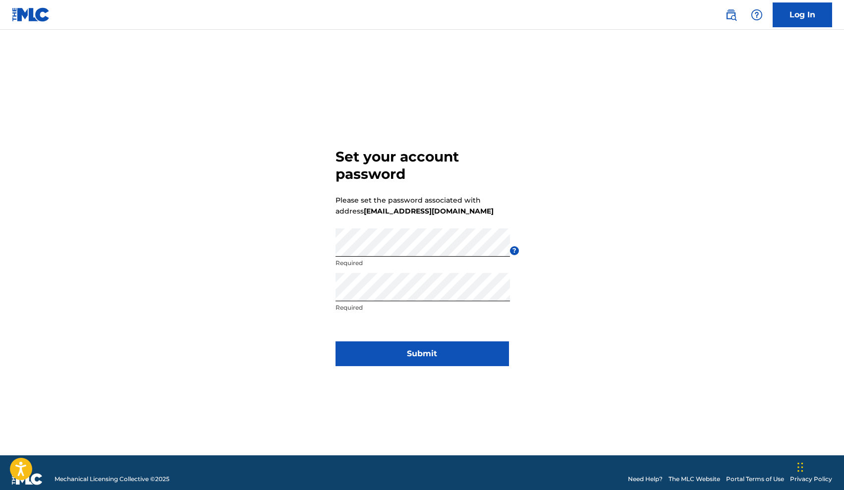
click at [402, 359] on button "Submit" at bounding box center [423, 354] width 174 height 25
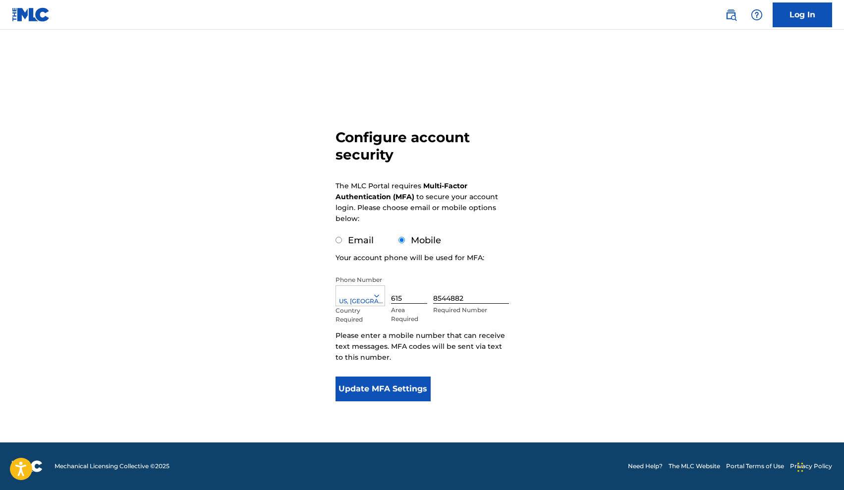
click at [387, 381] on button "Update MFA Settings" at bounding box center [384, 389] width 96 height 25
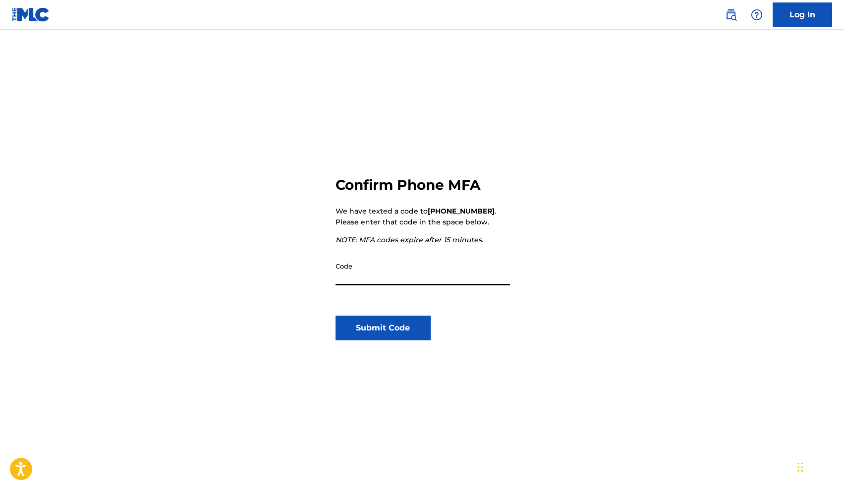
click at [424, 280] on input "Code" at bounding box center [423, 271] width 175 height 28
type input "524761"
click at [416, 323] on button "Submit Code" at bounding box center [384, 328] width 96 height 25
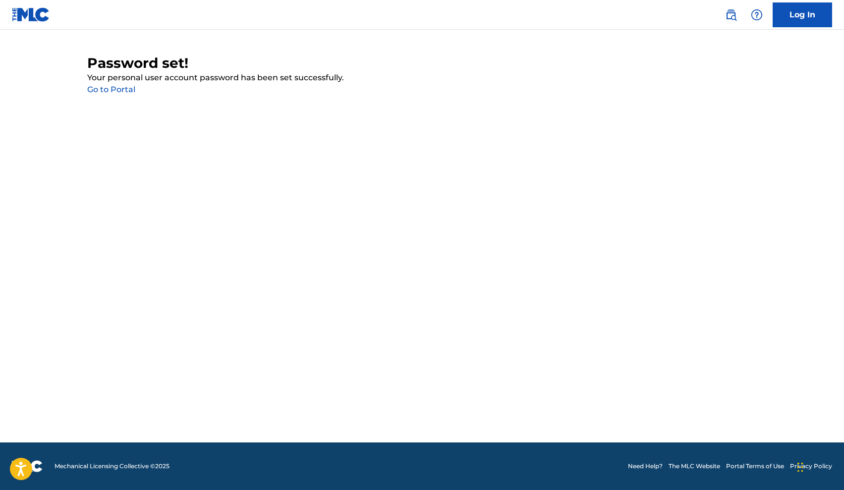
click at [120, 88] on link "Go to Portal" at bounding box center [111, 89] width 48 height 9
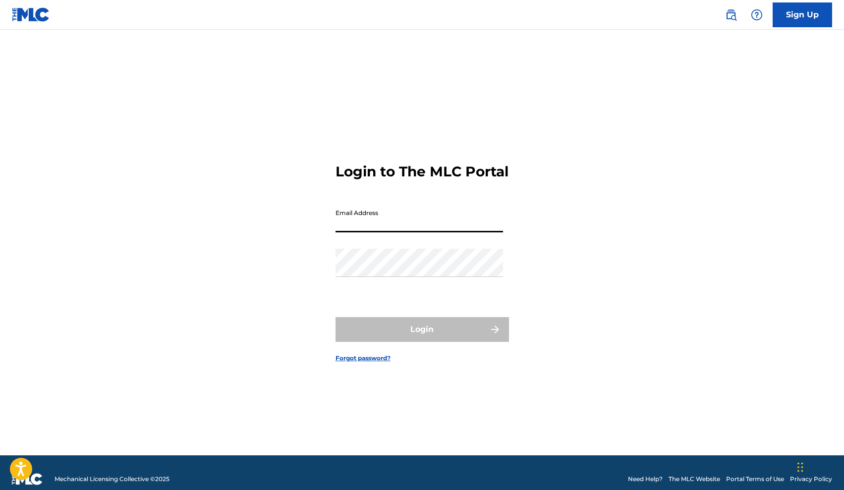
type input "[EMAIL_ADDRESS][DOMAIN_NAME]"
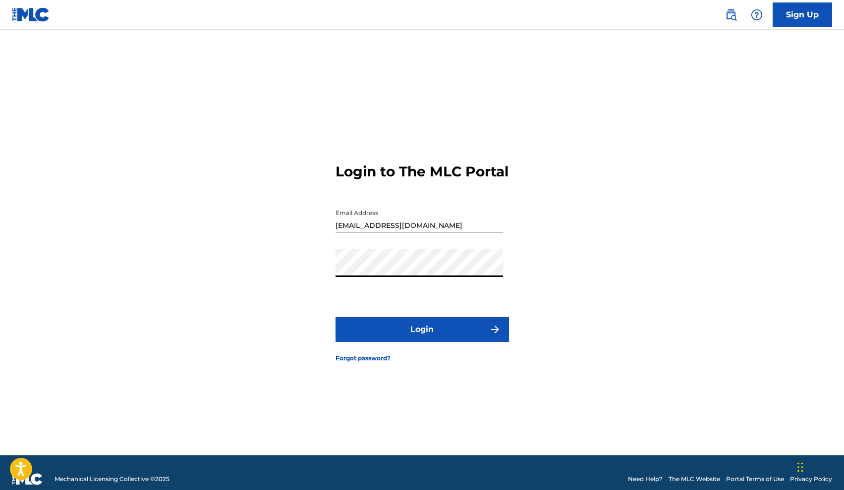
click at [400, 340] on button "Login" at bounding box center [423, 329] width 174 height 25
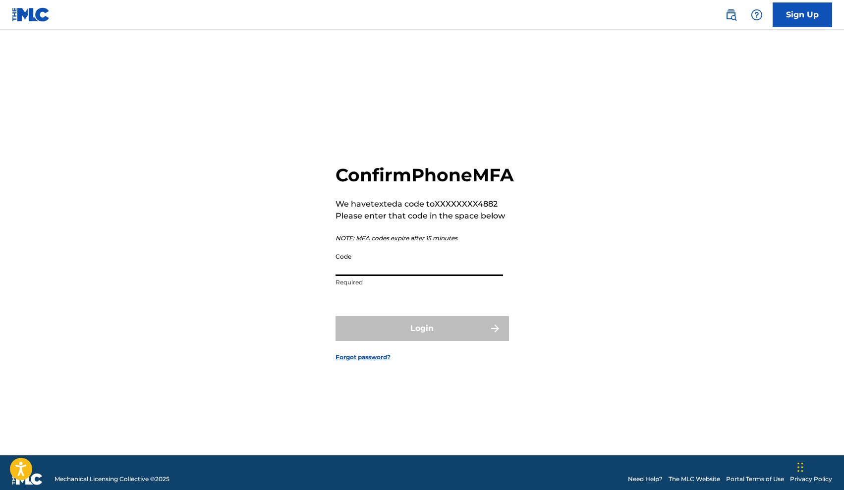
click at [445, 276] on input "Code" at bounding box center [420, 262] width 168 height 28
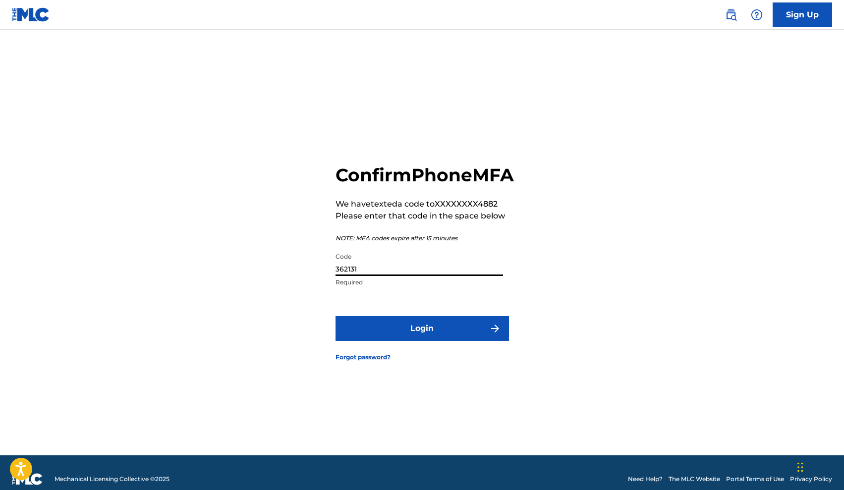
type input "362131"
click at [437, 334] on button "Login" at bounding box center [423, 328] width 174 height 25
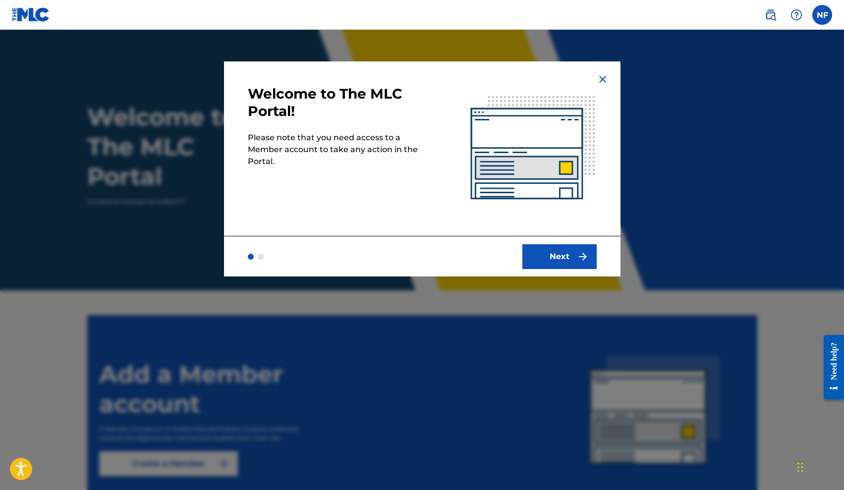
click at [537, 245] on button "Next" at bounding box center [560, 256] width 74 height 25
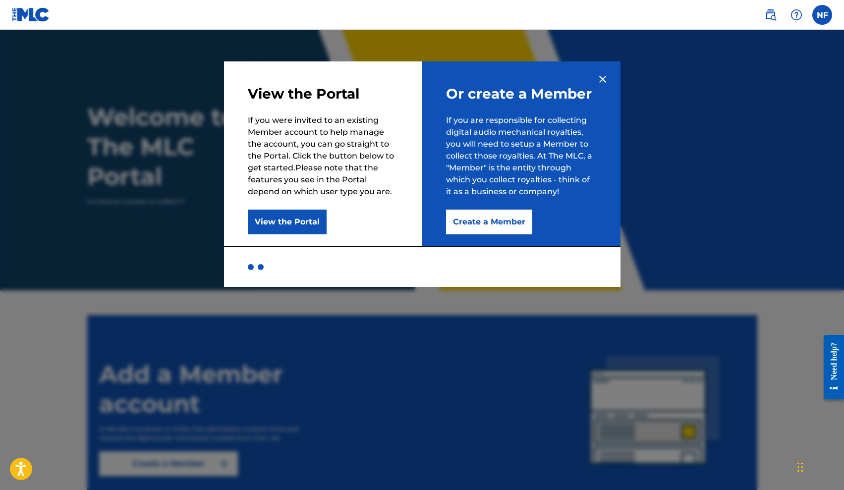
click at [467, 225] on button "Create a Member" at bounding box center [489, 222] width 86 height 25
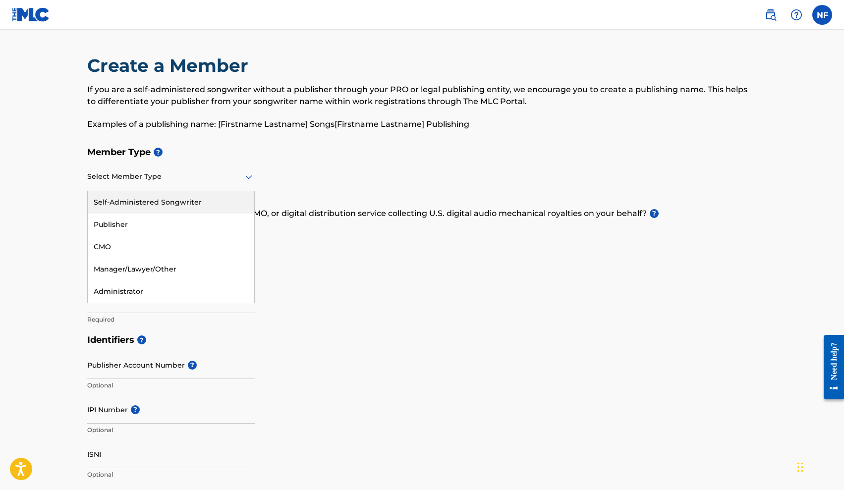
click at [179, 175] on div at bounding box center [171, 177] width 168 height 12
click at [287, 187] on div "Member Type ? Self-Administered Songwriter, 1 of 5. 5 results available. Use Up…" at bounding box center [422, 236] width 670 height 188
